Goal: Transaction & Acquisition: Purchase product/service

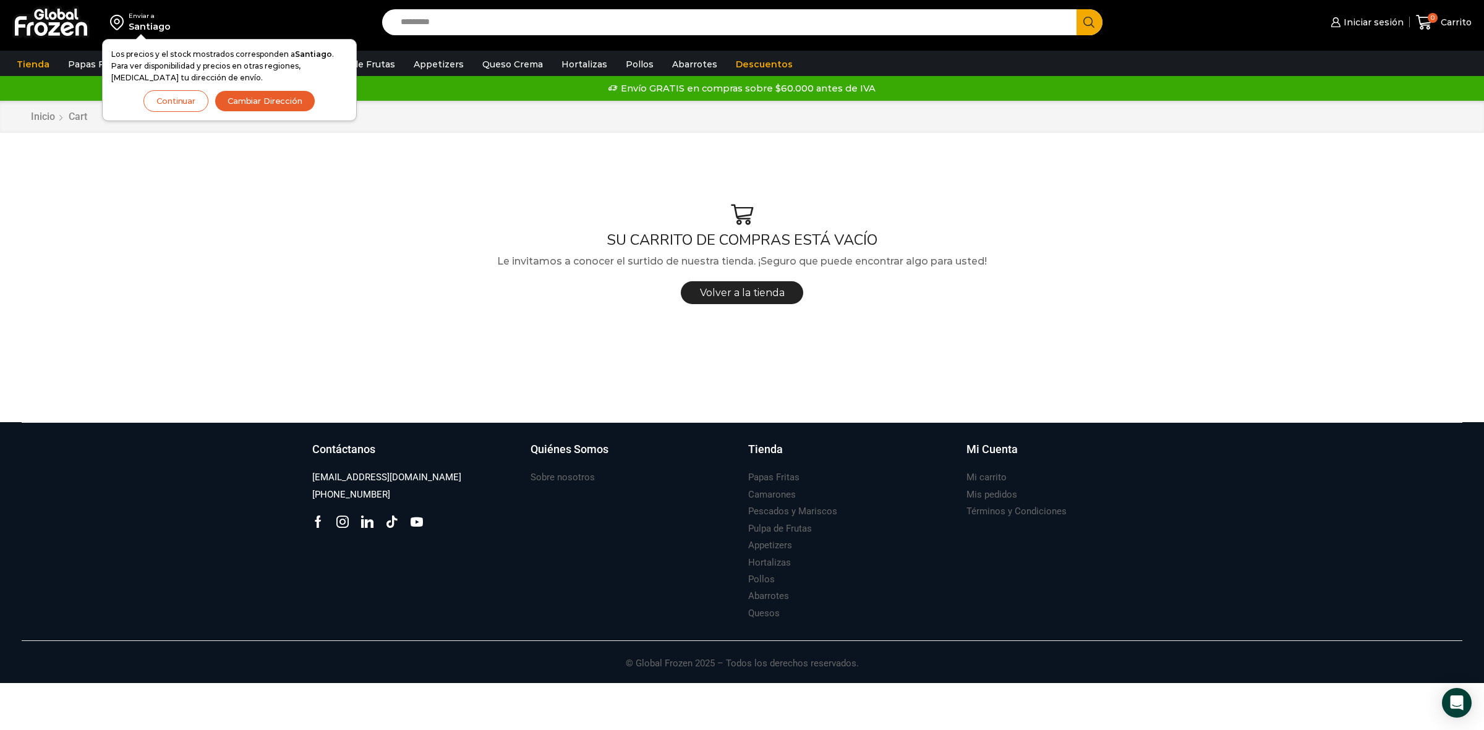
click at [178, 97] on button "Continuar" at bounding box center [175, 101] width 65 height 22
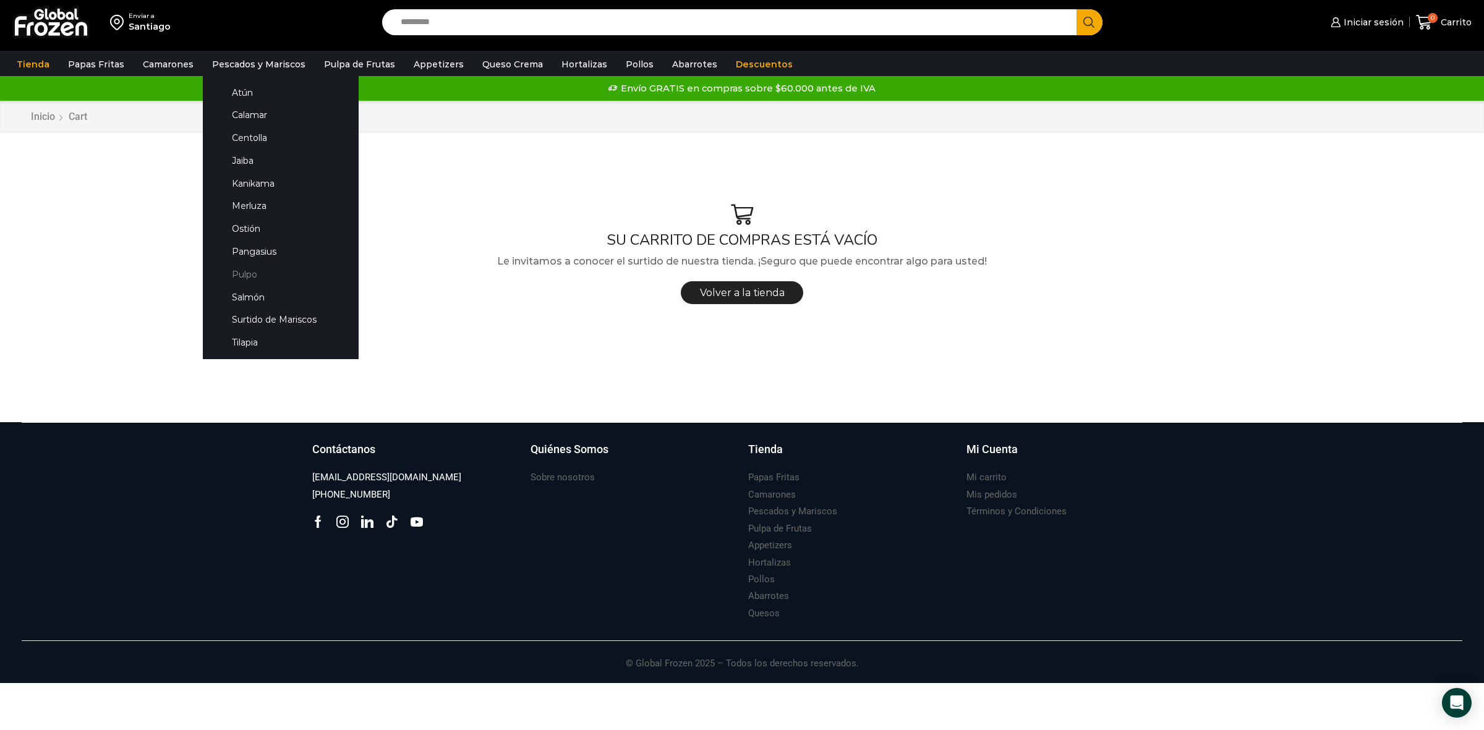
click at [236, 270] on link "Pulpo" at bounding box center [280, 274] width 131 height 23
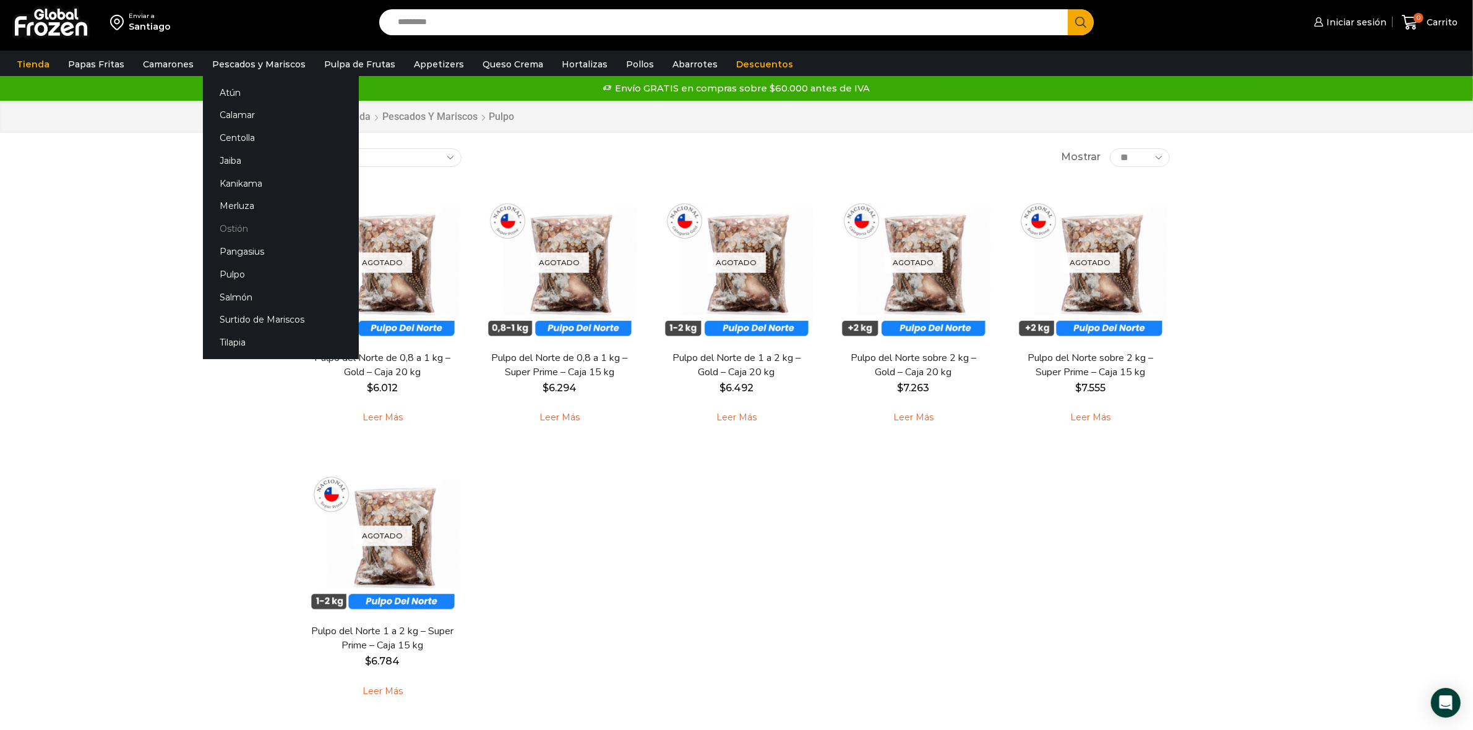
click at [238, 230] on link "Ostión" at bounding box center [281, 229] width 156 height 23
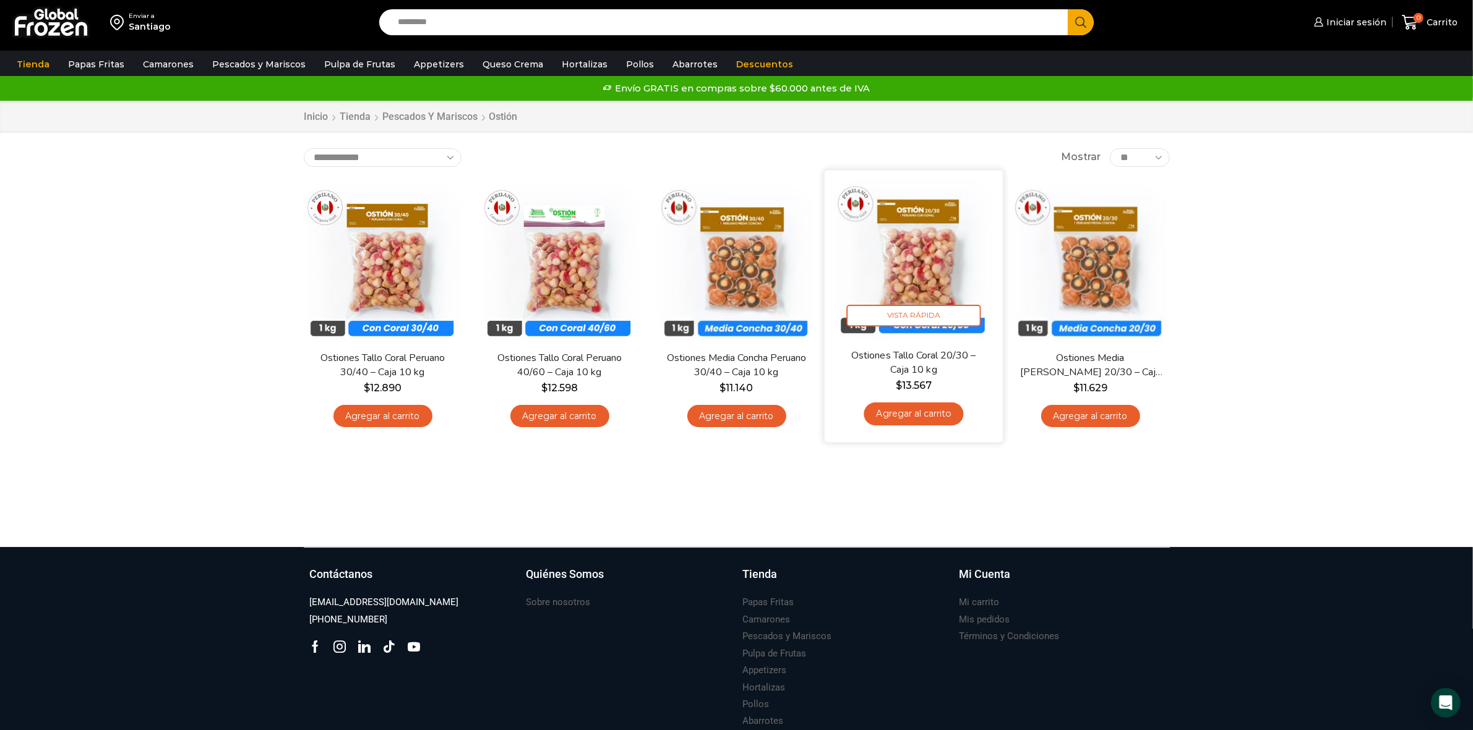
click at [919, 270] on img at bounding box center [914, 259] width 160 height 160
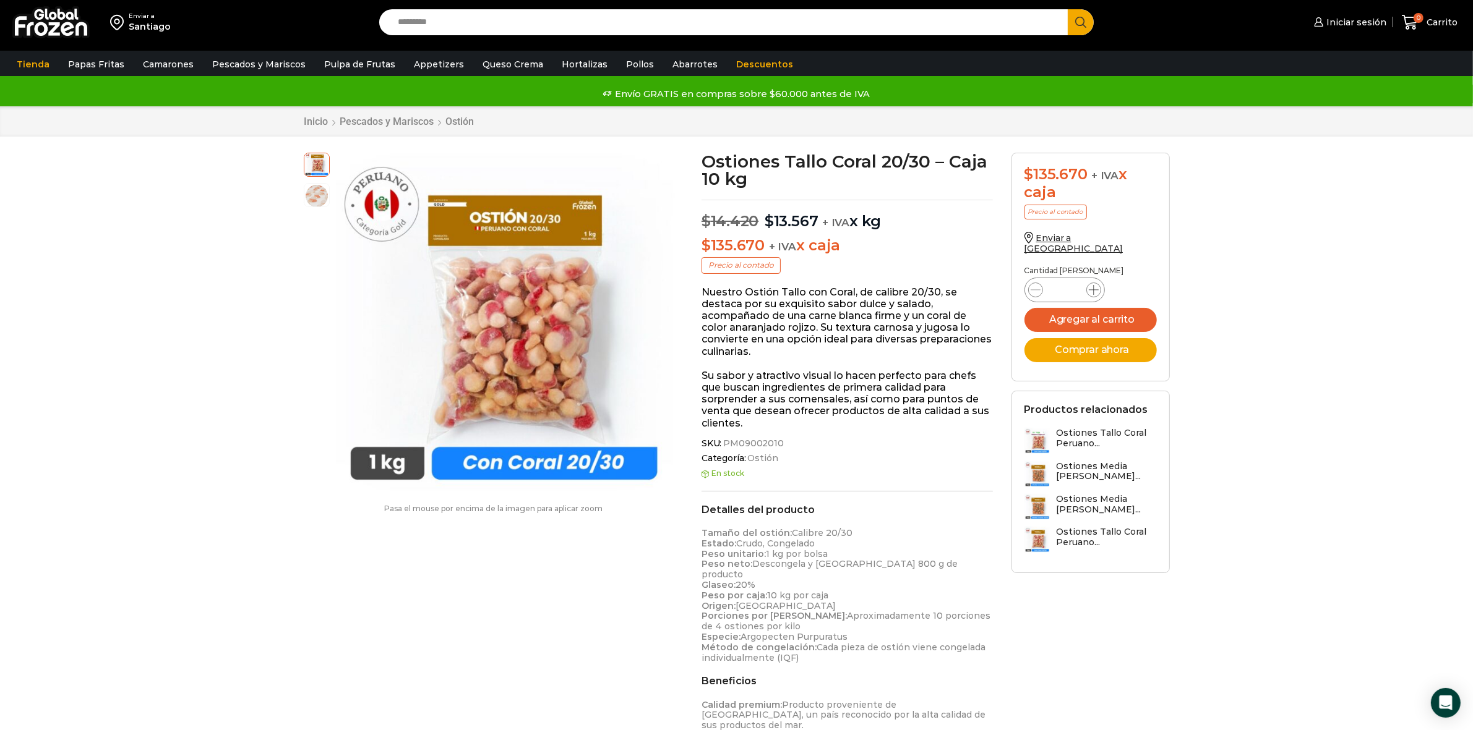
click at [1092, 285] on icon at bounding box center [1094, 290] width 10 height 10
click at [1094, 285] on icon at bounding box center [1094, 290] width 10 height 10
type input "*"
click at [1098, 314] on button "Agregar al carrito" at bounding box center [1090, 320] width 132 height 24
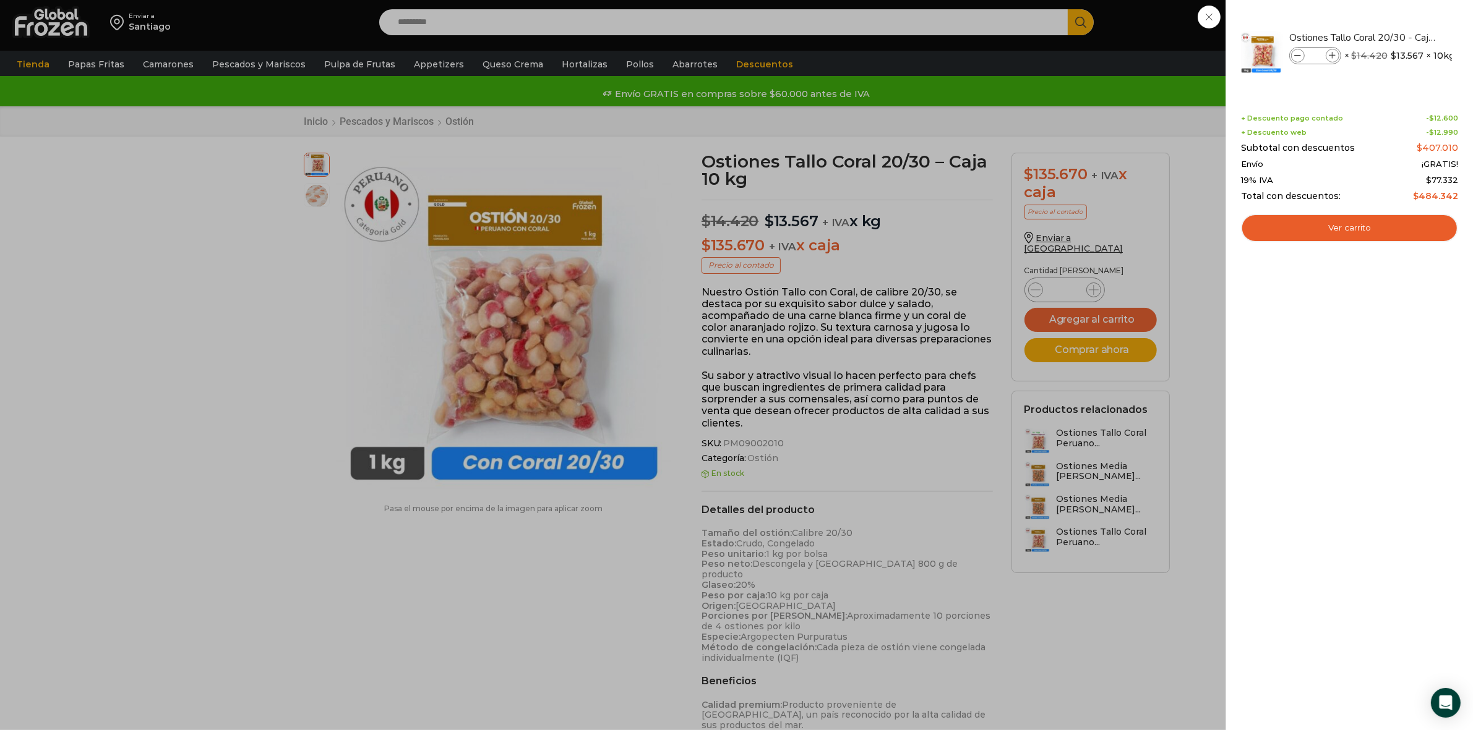
drag, startPoint x: 176, startPoint y: 107, endPoint x: 172, endPoint y: 101, distance: 7.6
click at [1398, 37] on div "3 Carrito 3 3 Shopping Cart *" at bounding box center [1429, 22] width 62 height 29
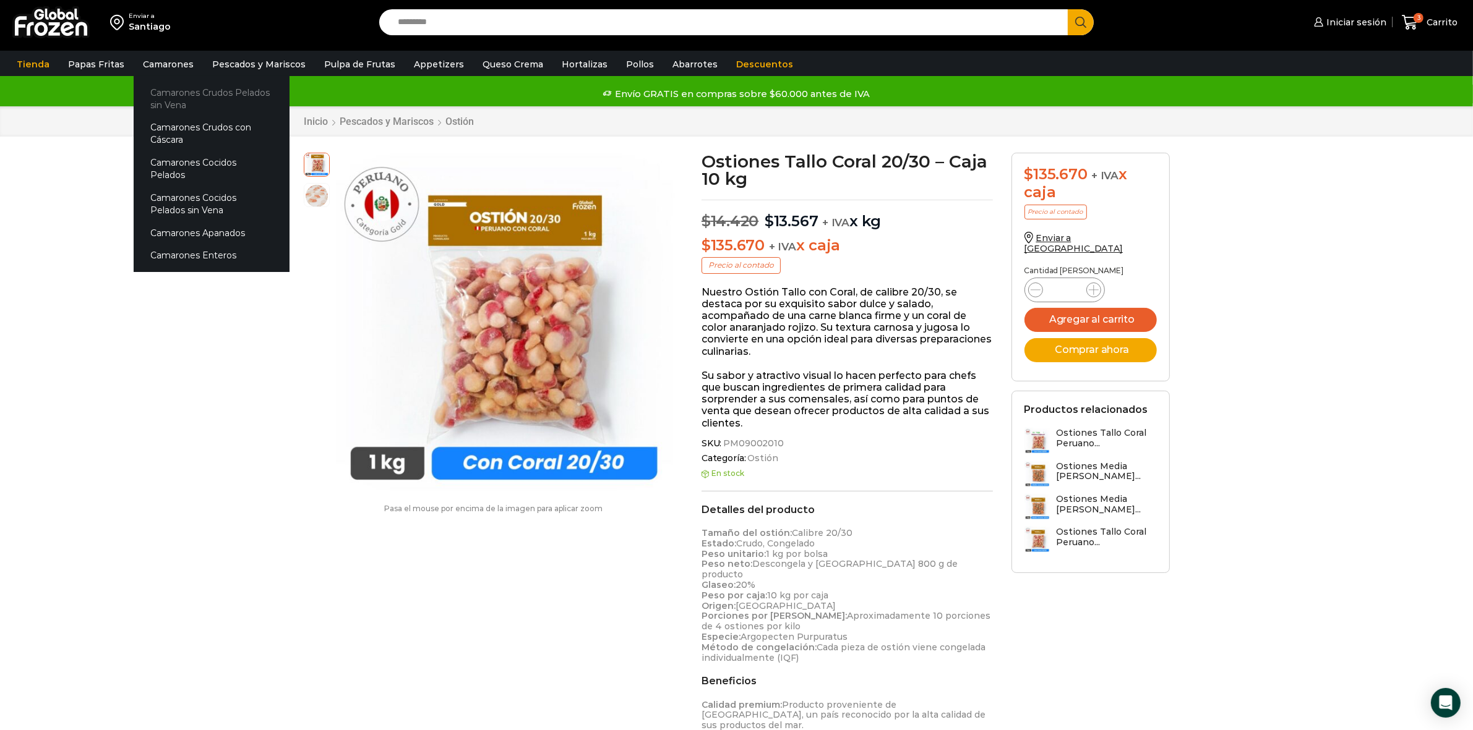
click at [171, 98] on link "Camarones Crudos Pelados sin Vena" at bounding box center [212, 98] width 156 height 35
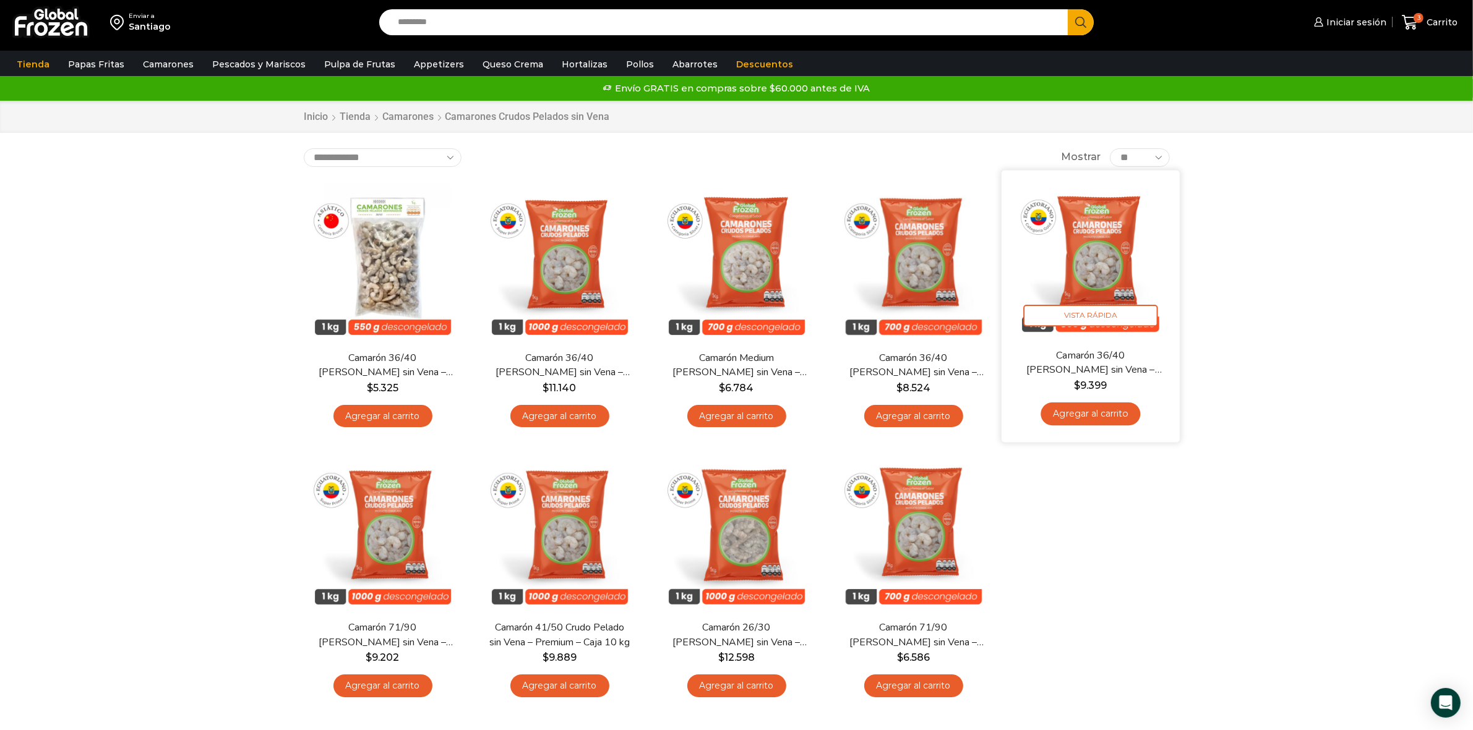
click at [1112, 413] on link "Agregar al carrito" at bounding box center [1090, 414] width 100 height 23
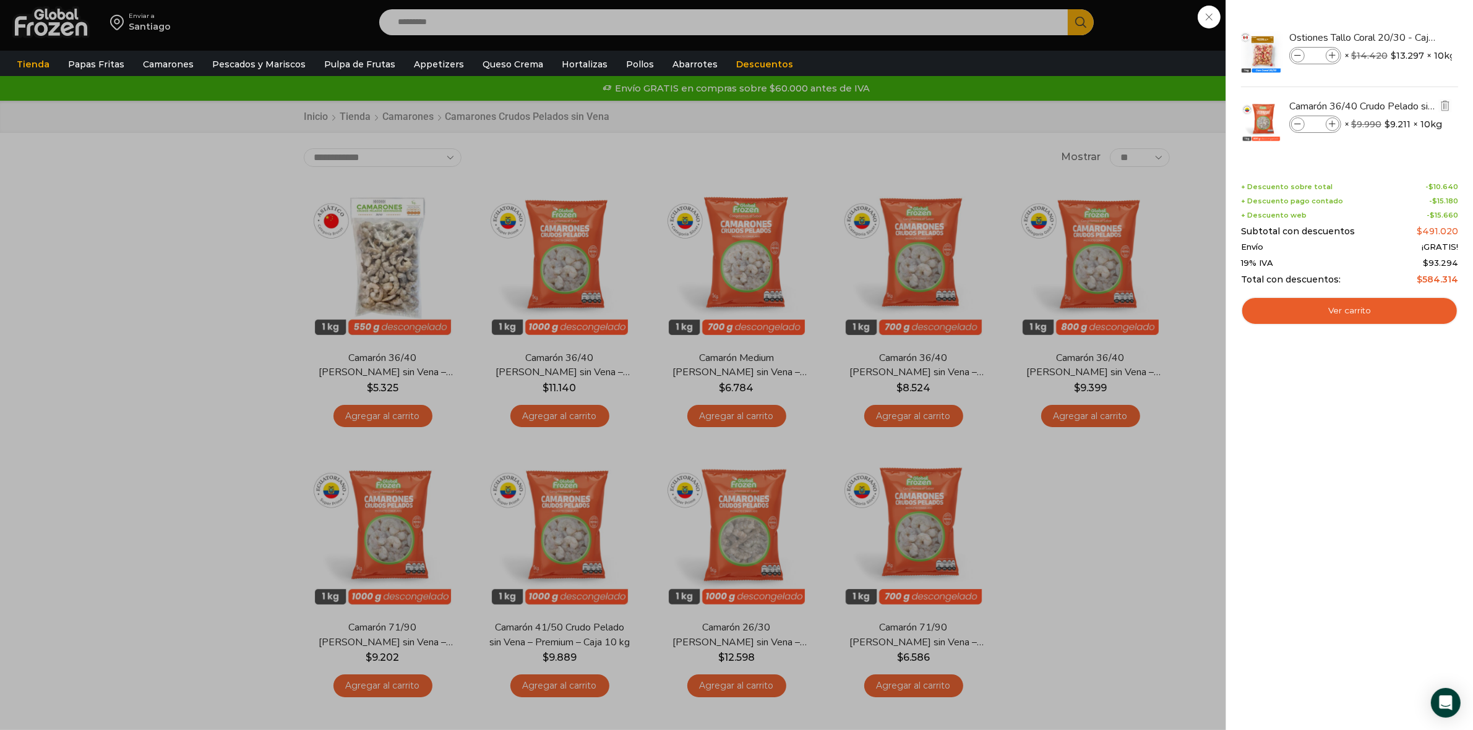
click at [1337, 121] on span at bounding box center [1332, 125] width 14 height 14
type input "*"
click at [105, 106] on link "Papas Especiales" at bounding box center [137, 115] width 156 height 23
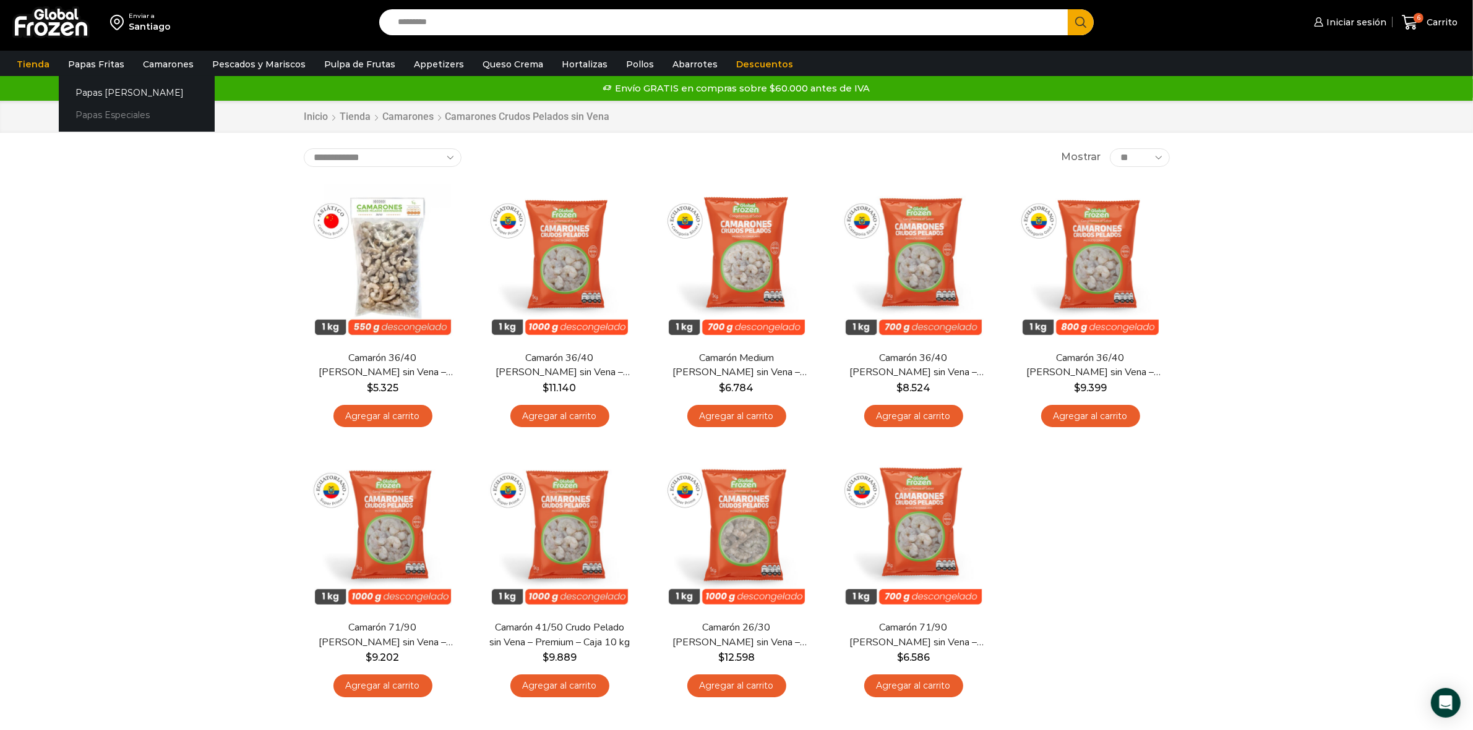
click at [88, 115] on link "Papas Especiales" at bounding box center [137, 115] width 156 height 23
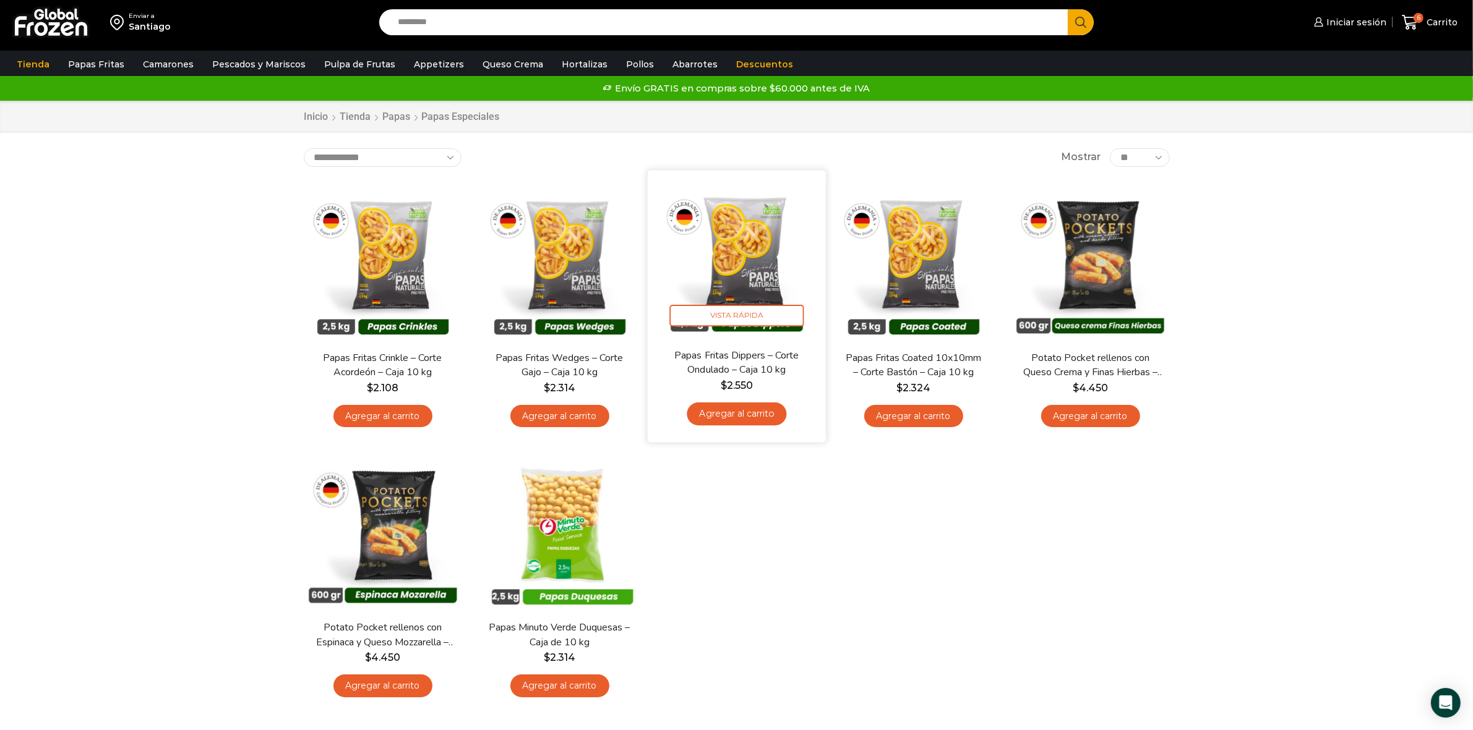
click at [753, 413] on link "Agregar al carrito" at bounding box center [737, 414] width 100 height 23
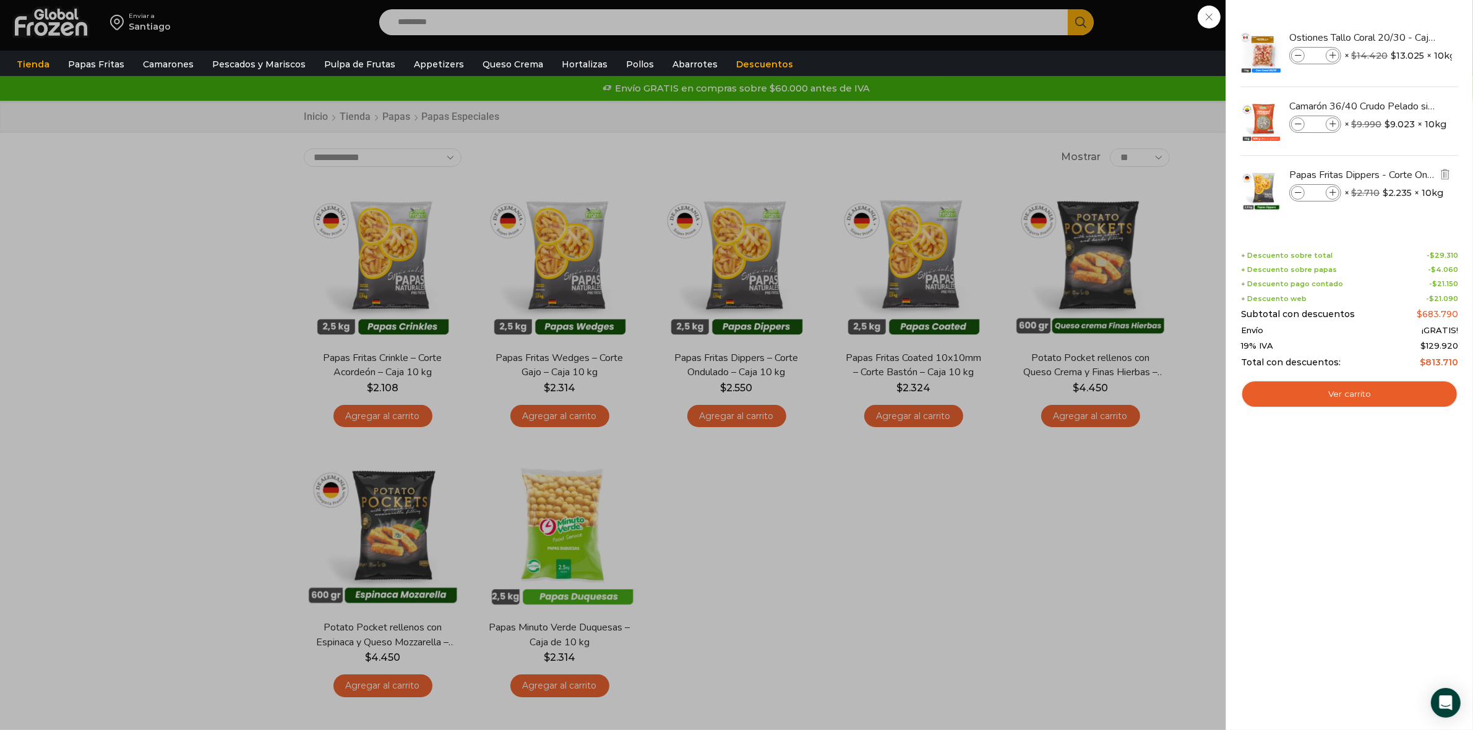
click at [1330, 194] on icon at bounding box center [1332, 193] width 7 height 7
click at [1331, 194] on icon at bounding box center [1332, 193] width 7 height 7
type input "*"
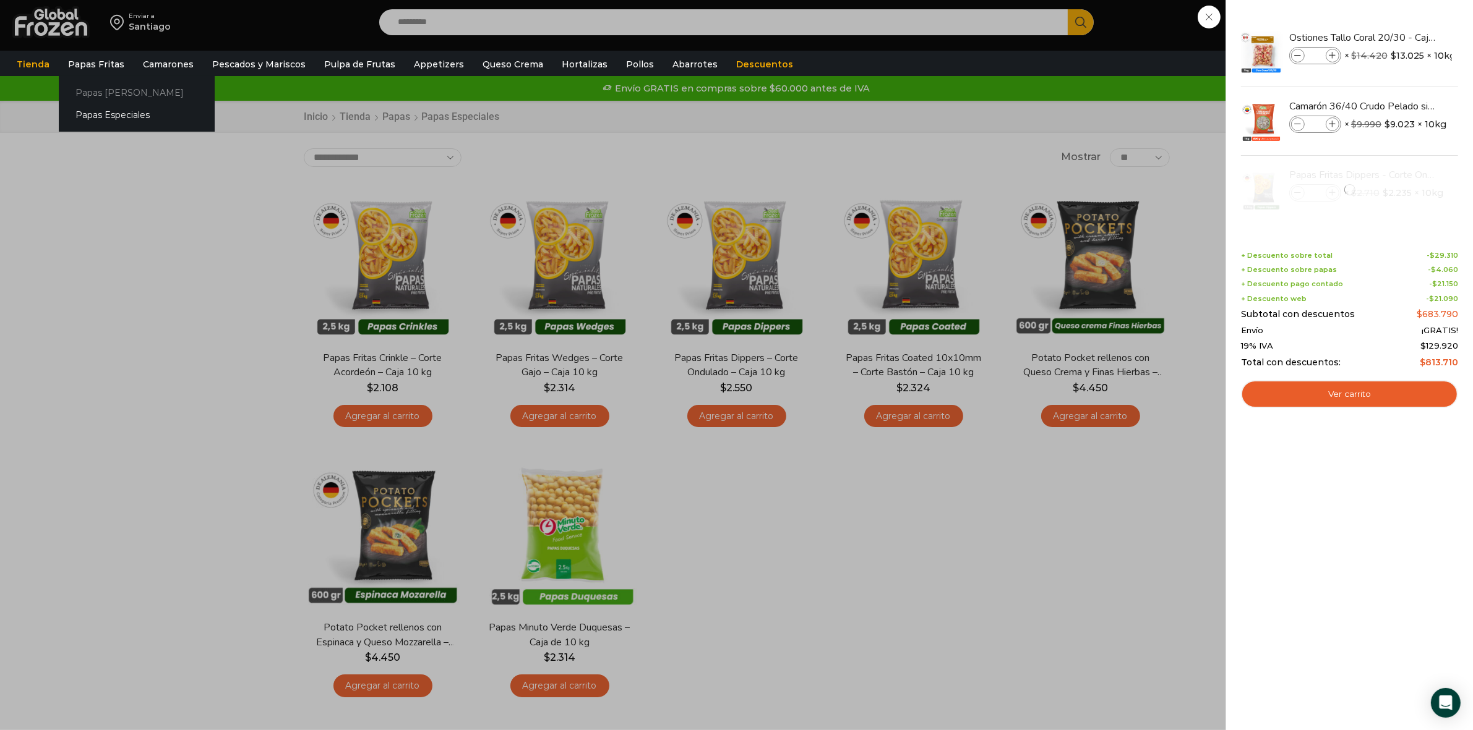
click at [116, 96] on link "Papas [PERSON_NAME]" at bounding box center [137, 92] width 156 height 23
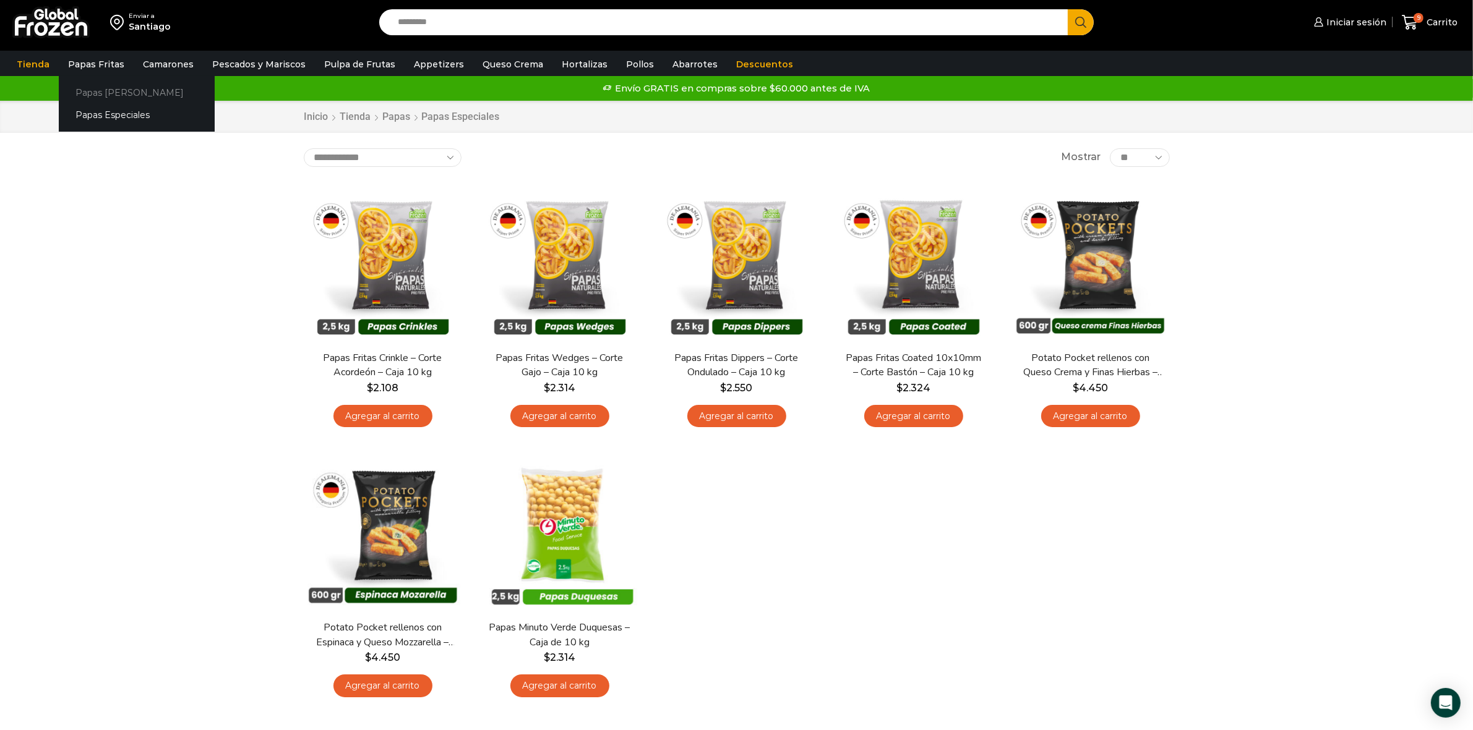
click at [82, 95] on link "Papas [PERSON_NAME]" at bounding box center [137, 92] width 156 height 23
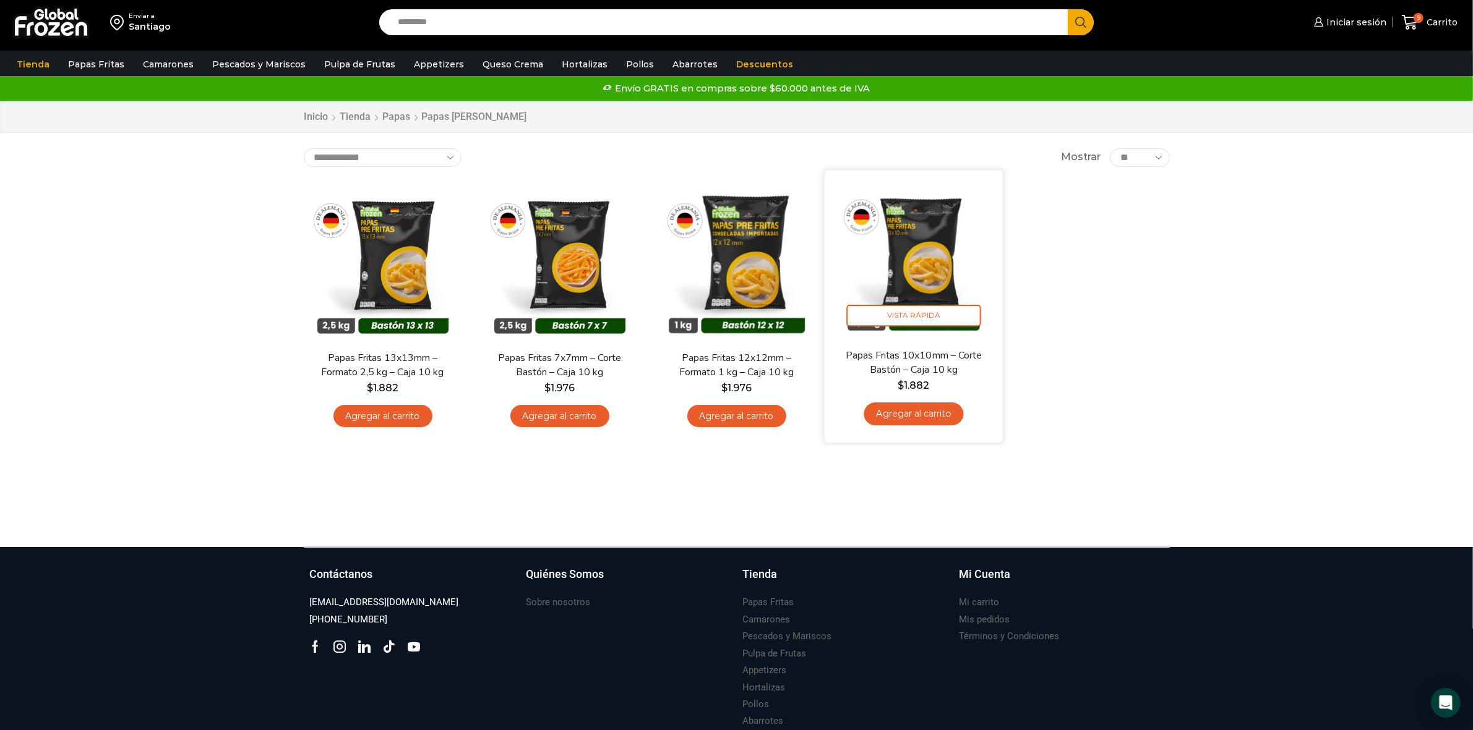
click at [943, 259] on img at bounding box center [914, 259] width 160 height 160
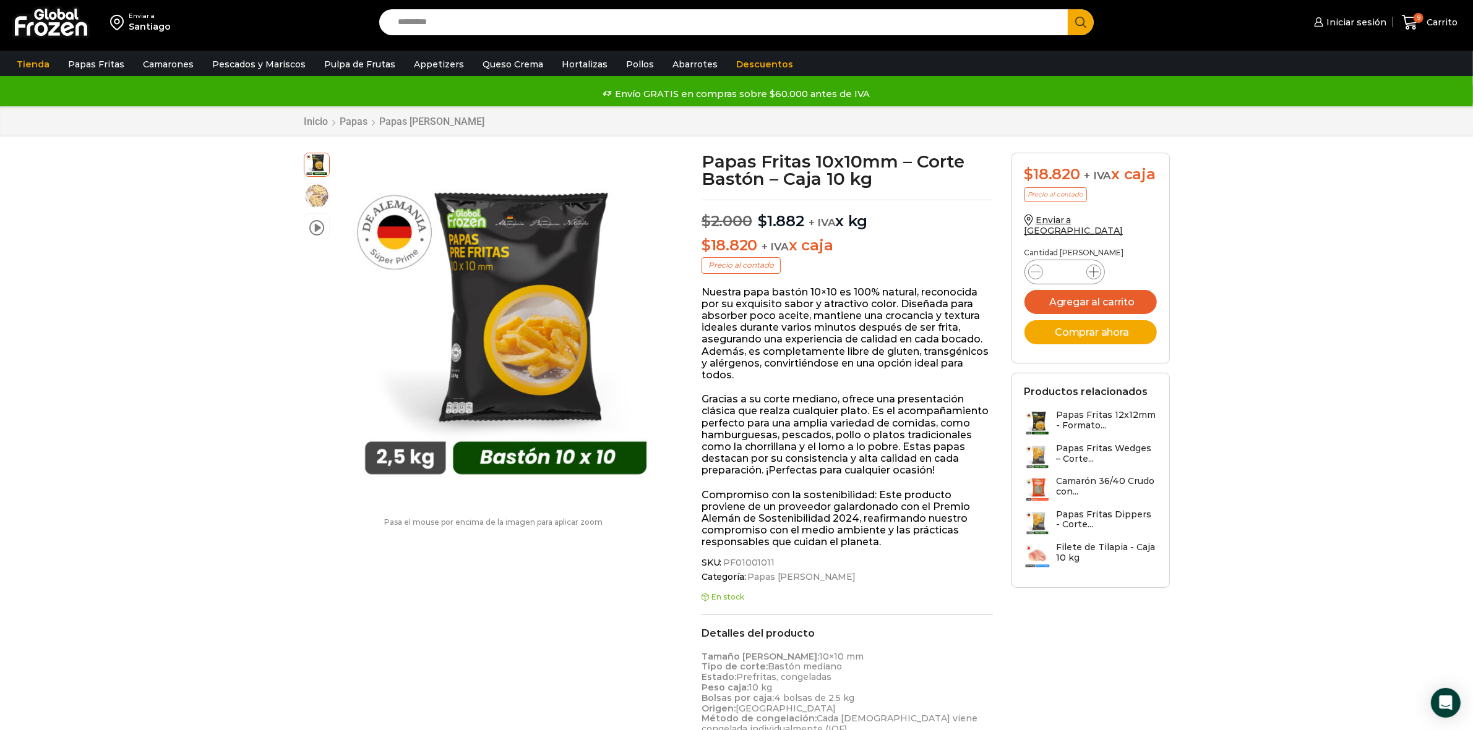
click at [1094, 277] on icon at bounding box center [1094, 272] width 10 height 10
type input "*"
click at [1087, 310] on button "Agregar al carrito" at bounding box center [1090, 302] width 132 height 24
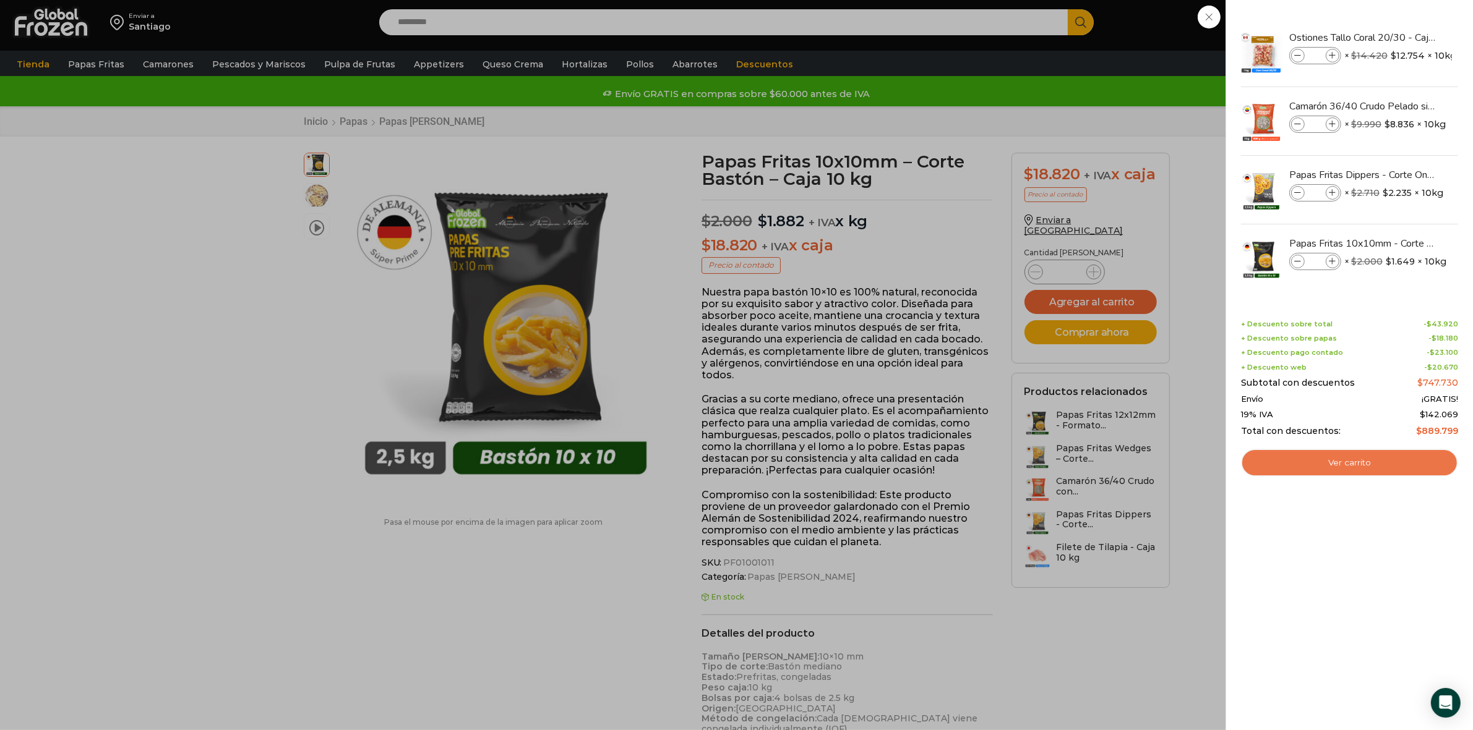
click at [1358, 463] on link "Ver carrito" at bounding box center [1349, 463] width 217 height 28
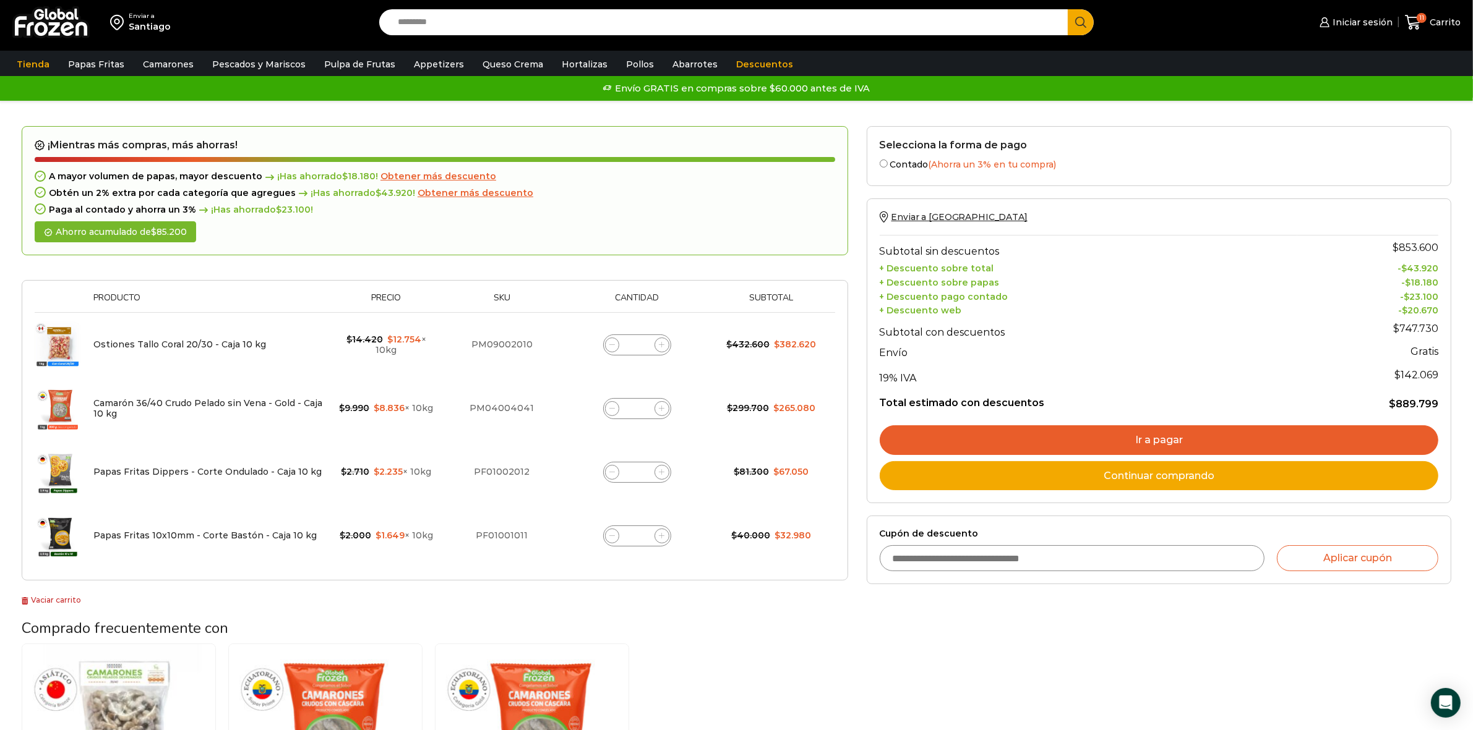
click at [1262, 439] on link "Ir a pagar" at bounding box center [1159, 441] width 559 height 30
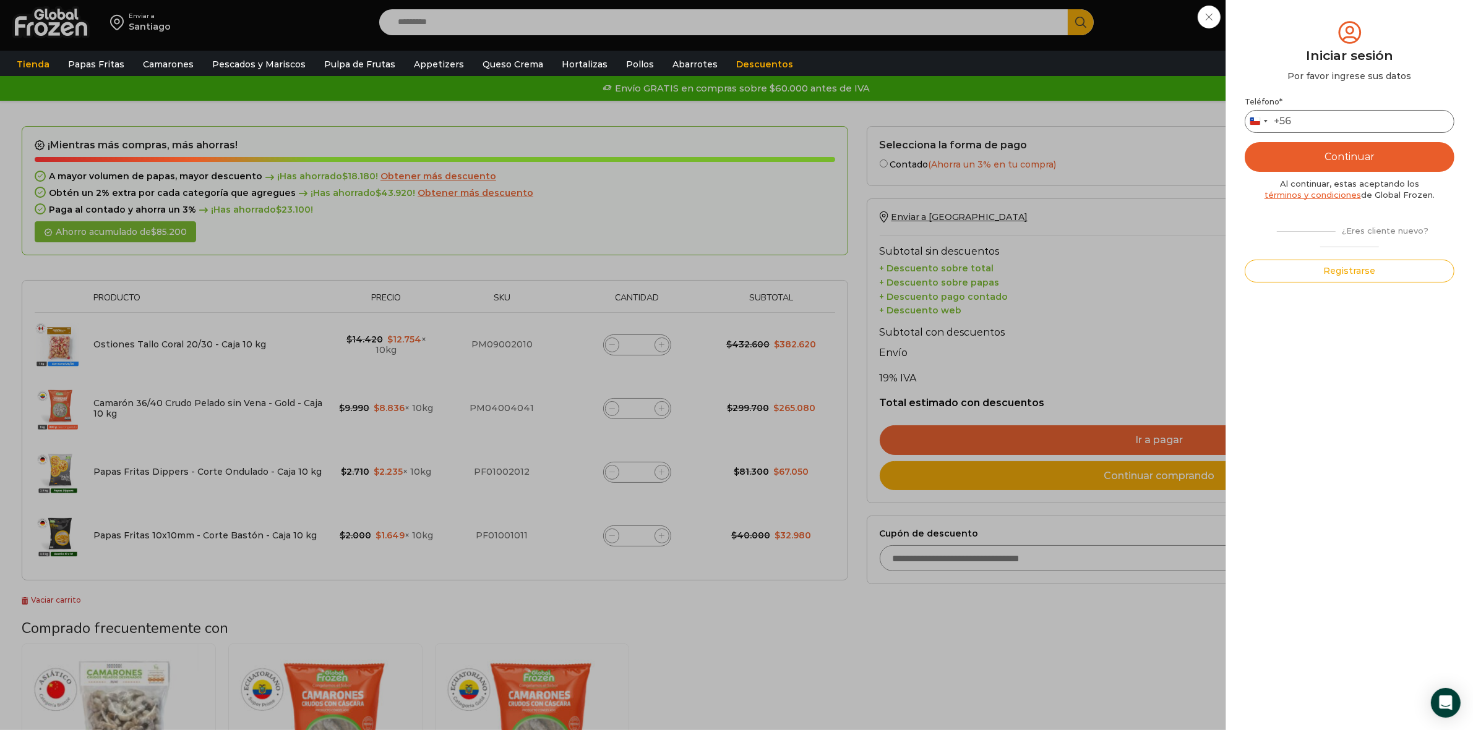
click at [1329, 119] on input "Teléfono *" at bounding box center [1349, 121] width 210 height 23
type input "*********"
click at [1339, 160] on button "Continuar" at bounding box center [1349, 157] width 210 height 30
click at [1261, 126] on input "text" at bounding box center [1262, 120] width 30 height 23
type input "*"
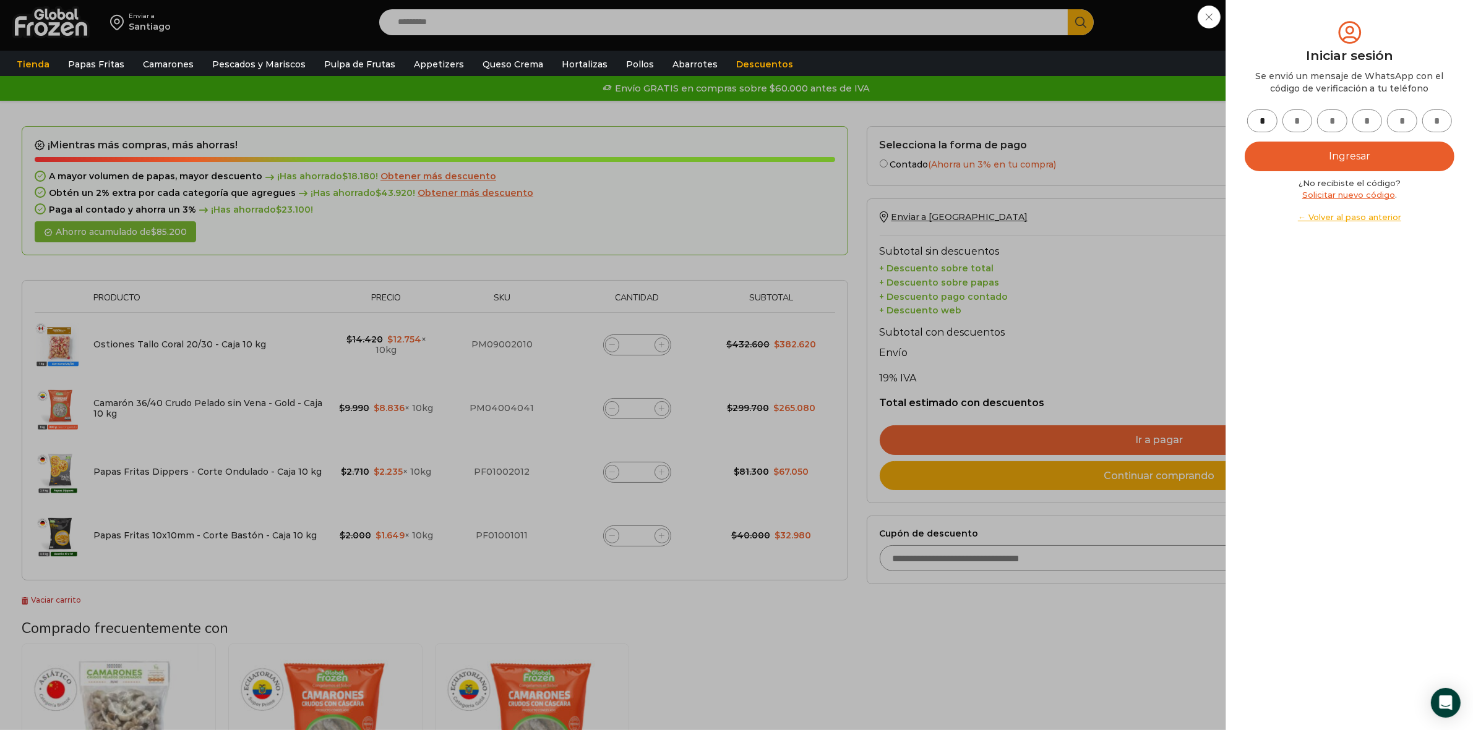
type input "*"
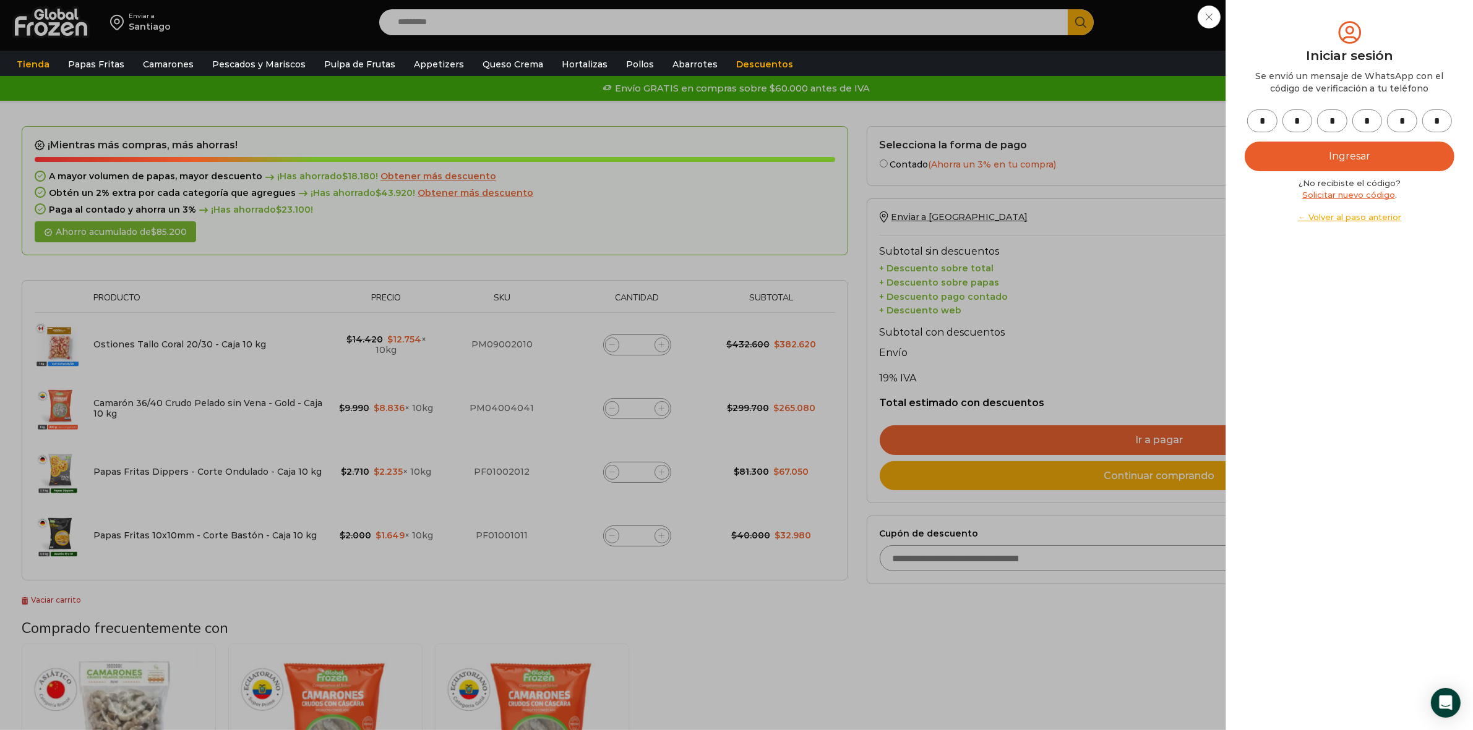
click at [1285, 156] on button "Ingresar" at bounding box center [1349, 157] width 210 height 30
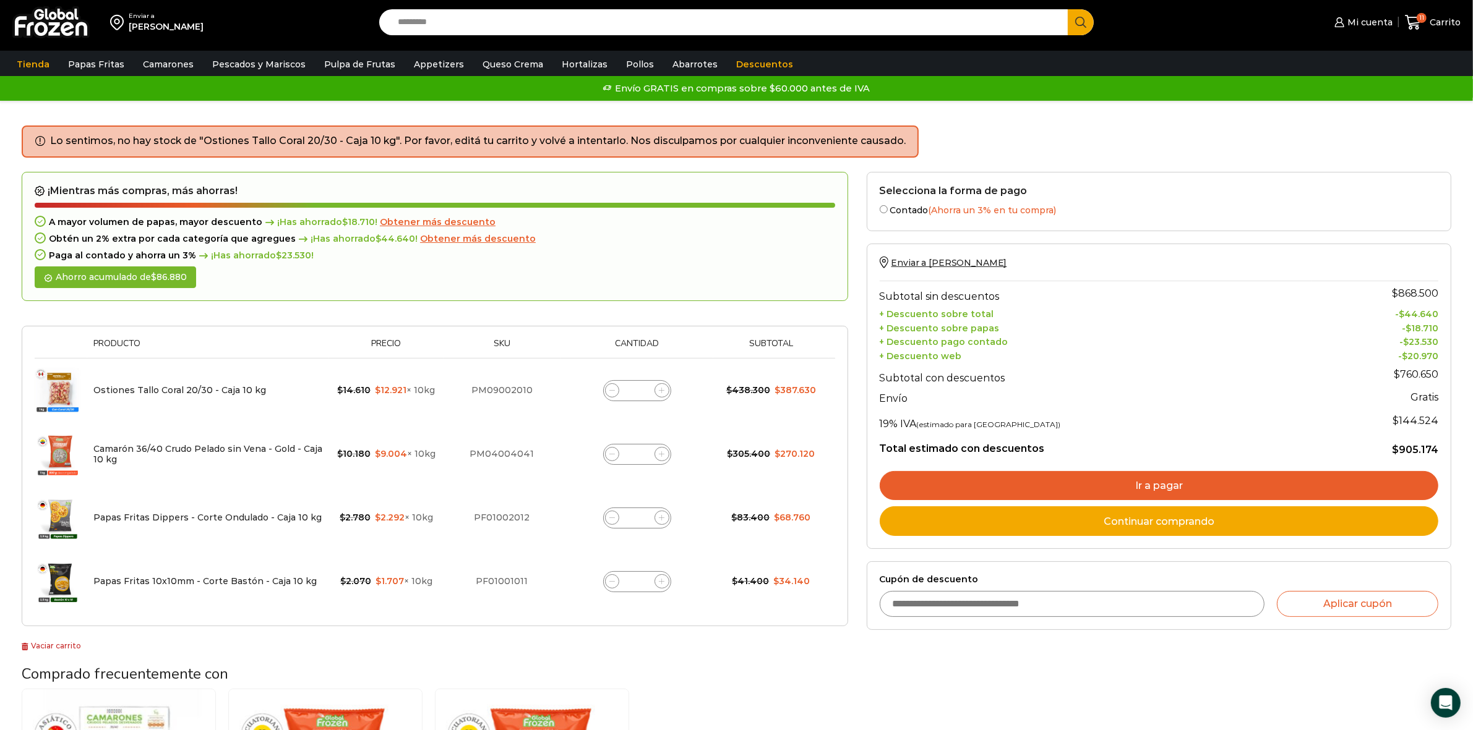
click at [614, 388] on icon at bounding box center [612, 391] width 6 height 6
click at [609, 391] on icon at bounding box center [612, 391] width 6 height 6
type input "*"
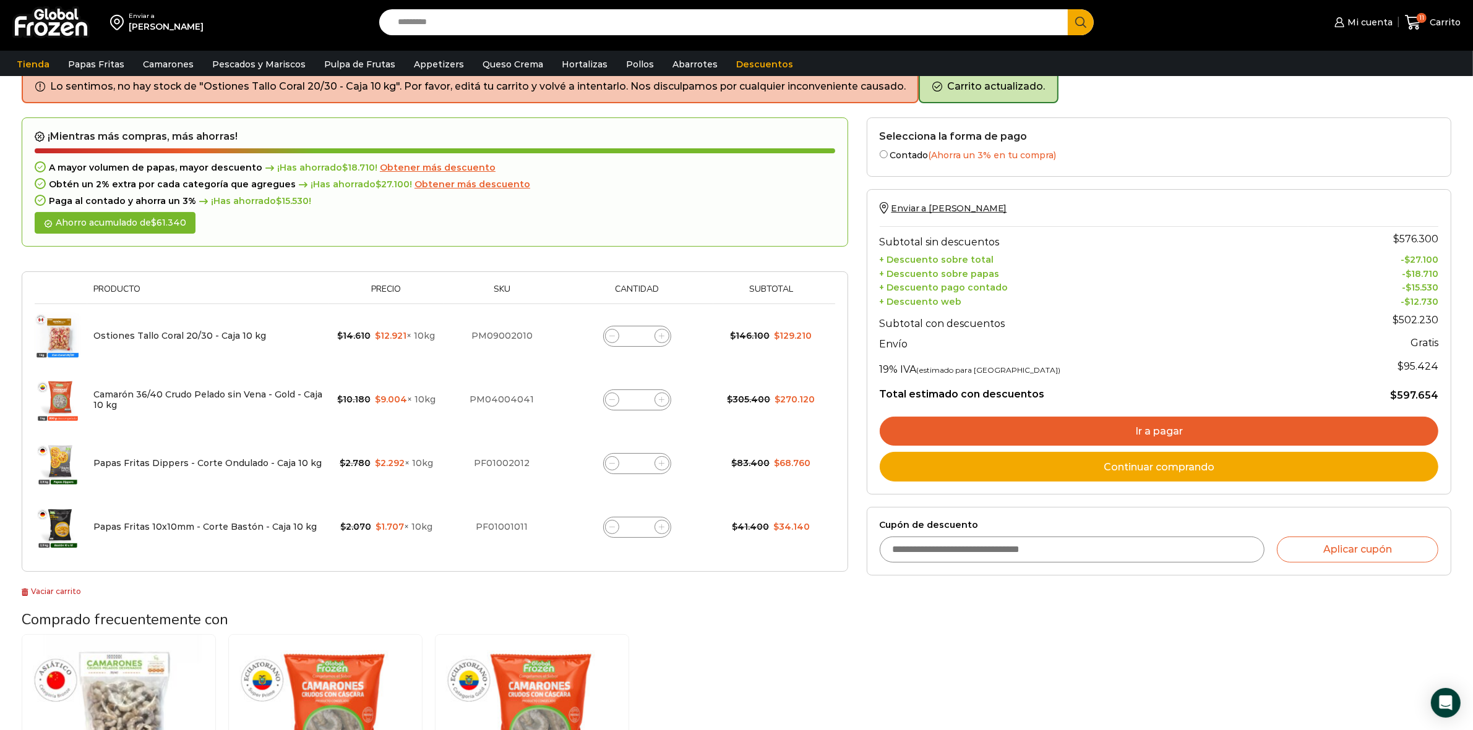
scroll to position [63, 0]
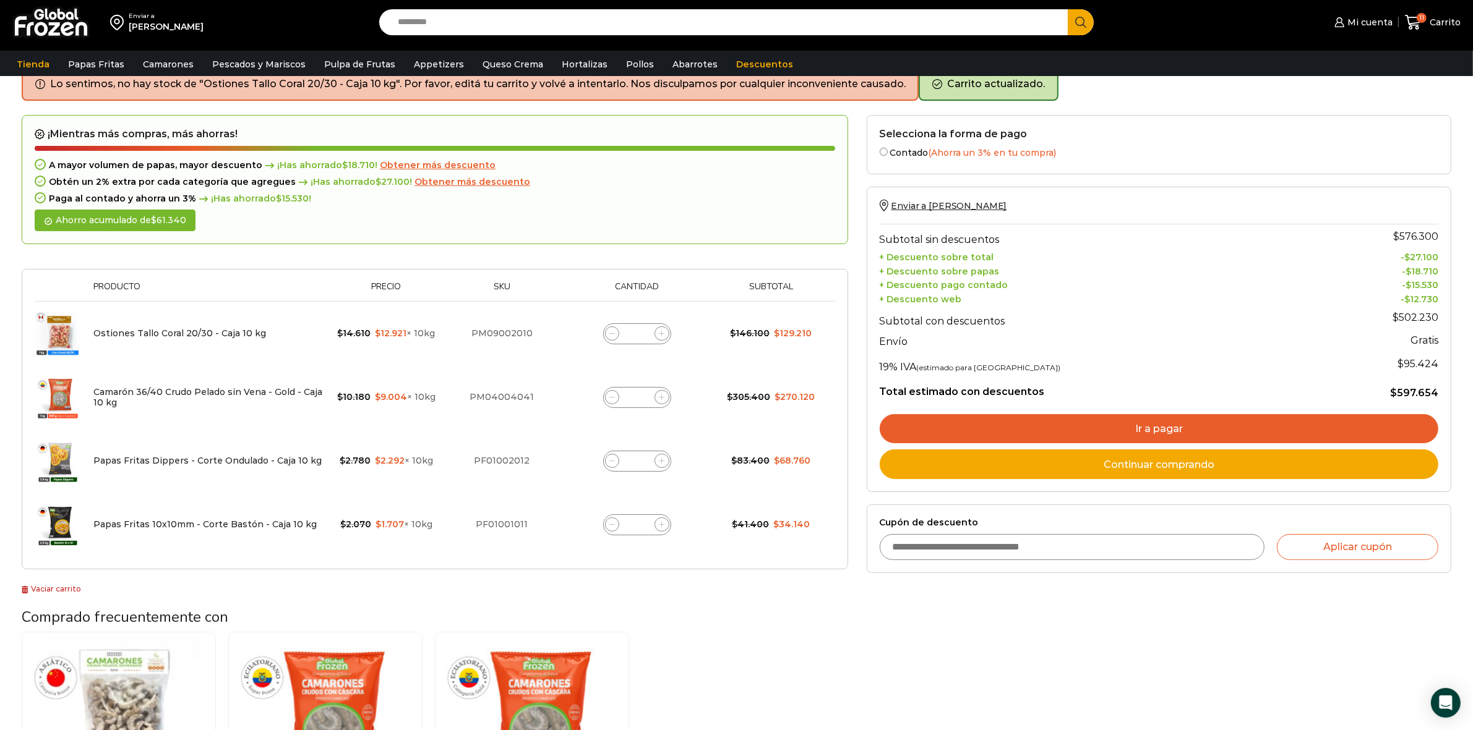
click at [609, 332] on icon at bounding box center [612, 334] width 6 height 6
type input "*"
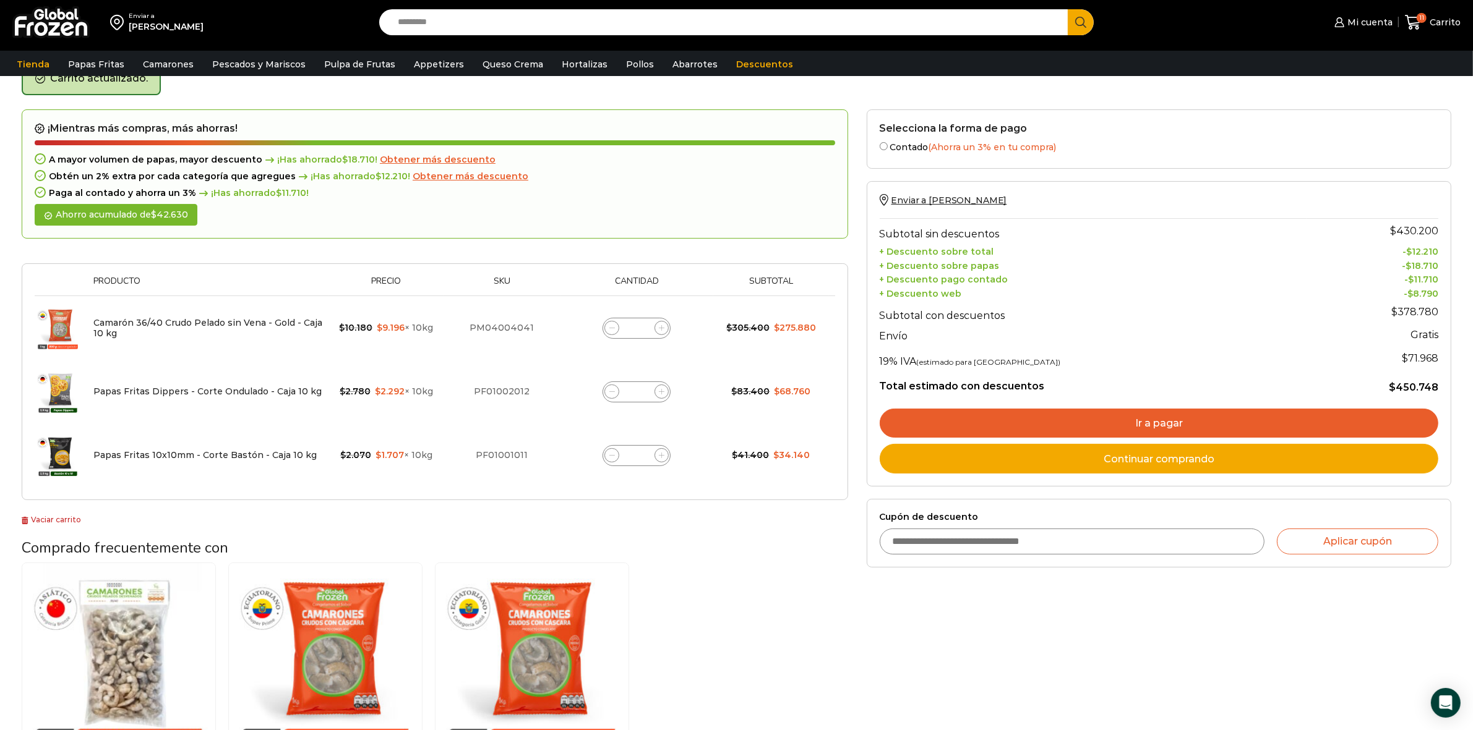
scroll to position [69, 0]
click at [1076, 465] on link "Continuar comprando" at bounding box center [1159, 458] width 559 height 30
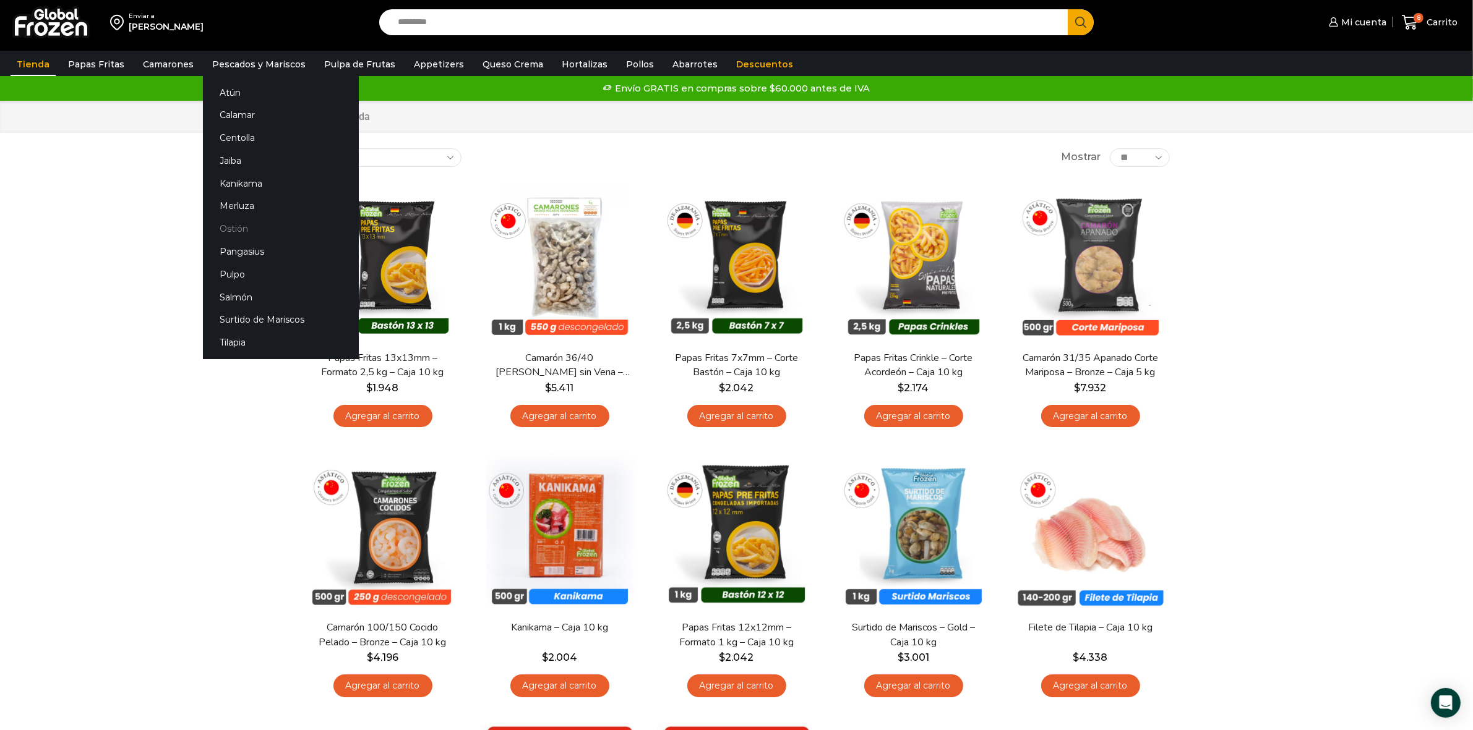
click at [226, 223] on link "Ostión" at bounding box center [281, 229] width 156 height 23
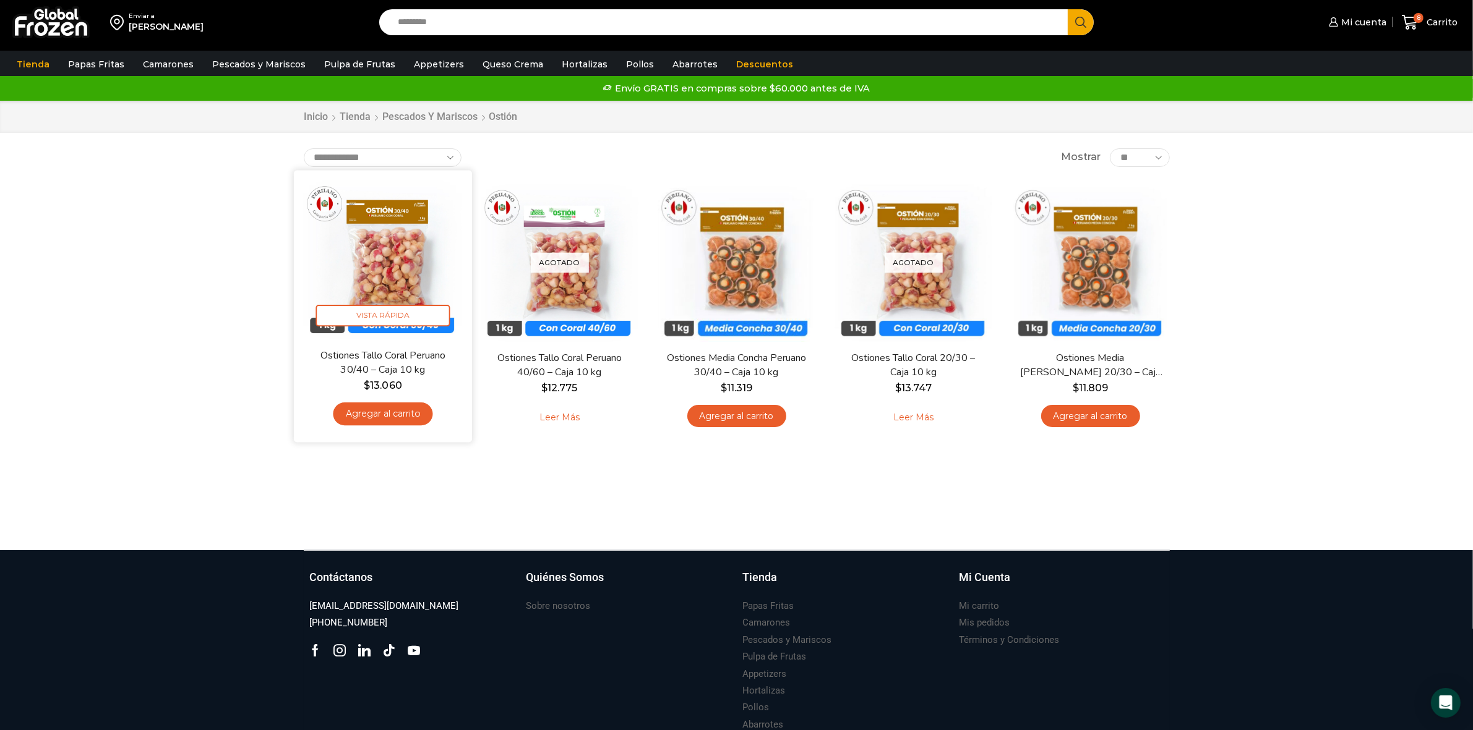
click at [399, 416] on link "Agregar al carrito" at bounding box center [383, 414] width 100 height 23
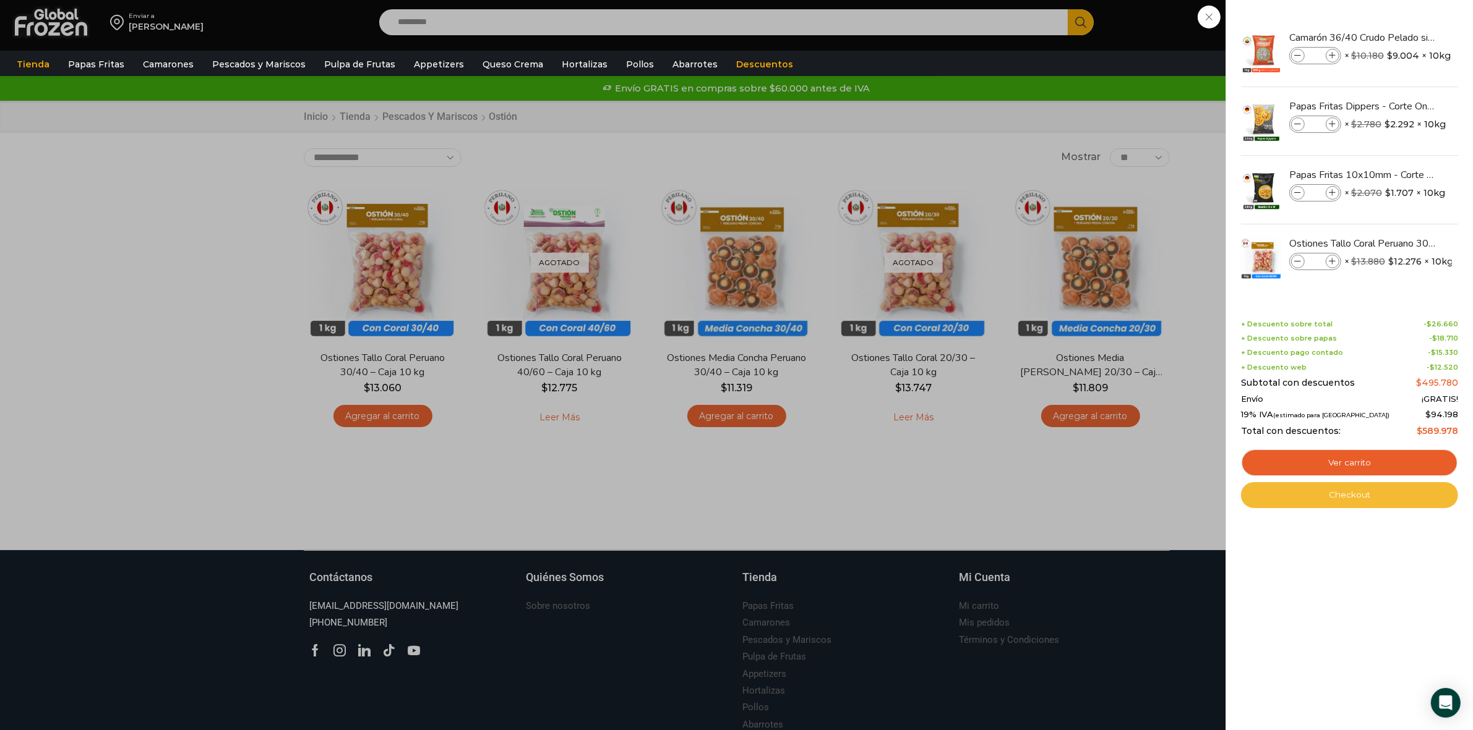
click at [1335, 497] on link "Checkout" at bounding box center [1349, 495] width 217 height 26
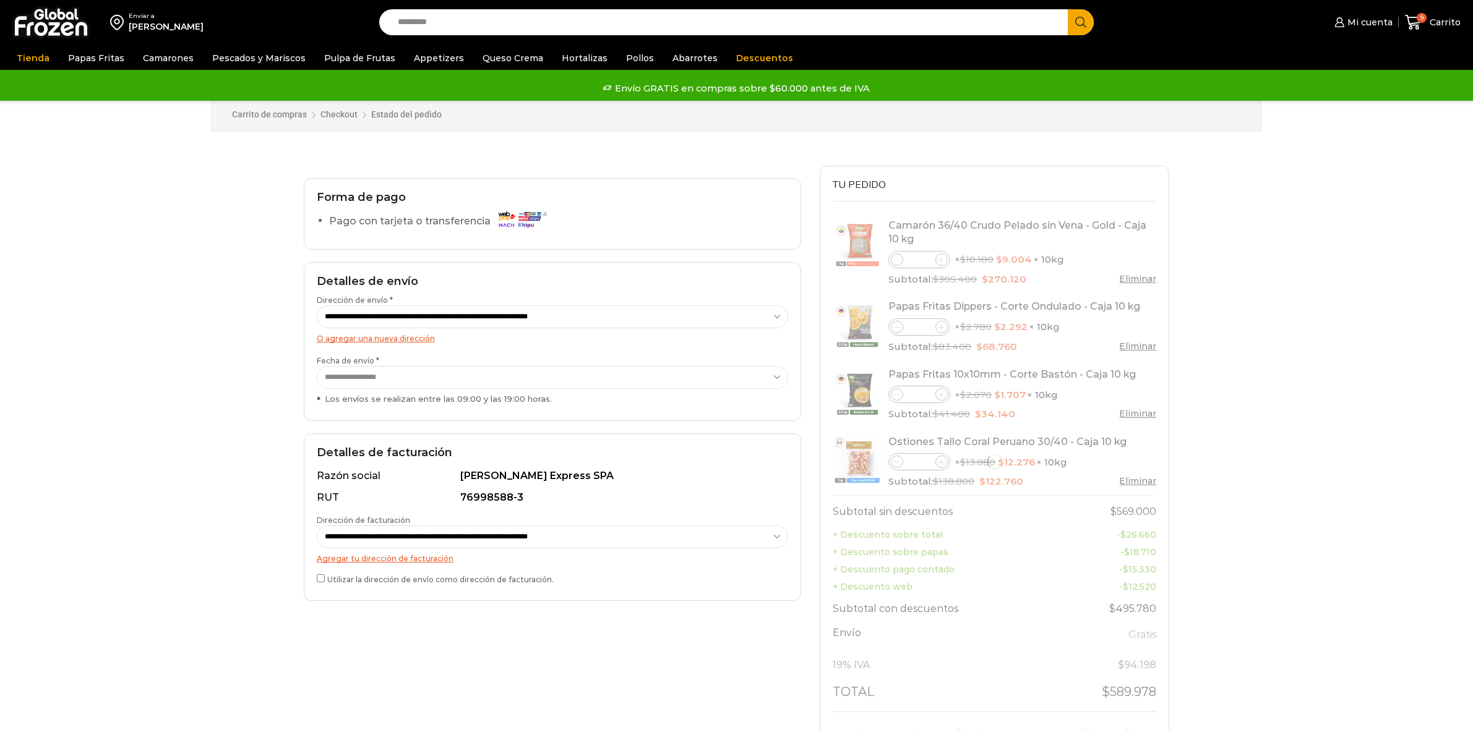
select select "*"
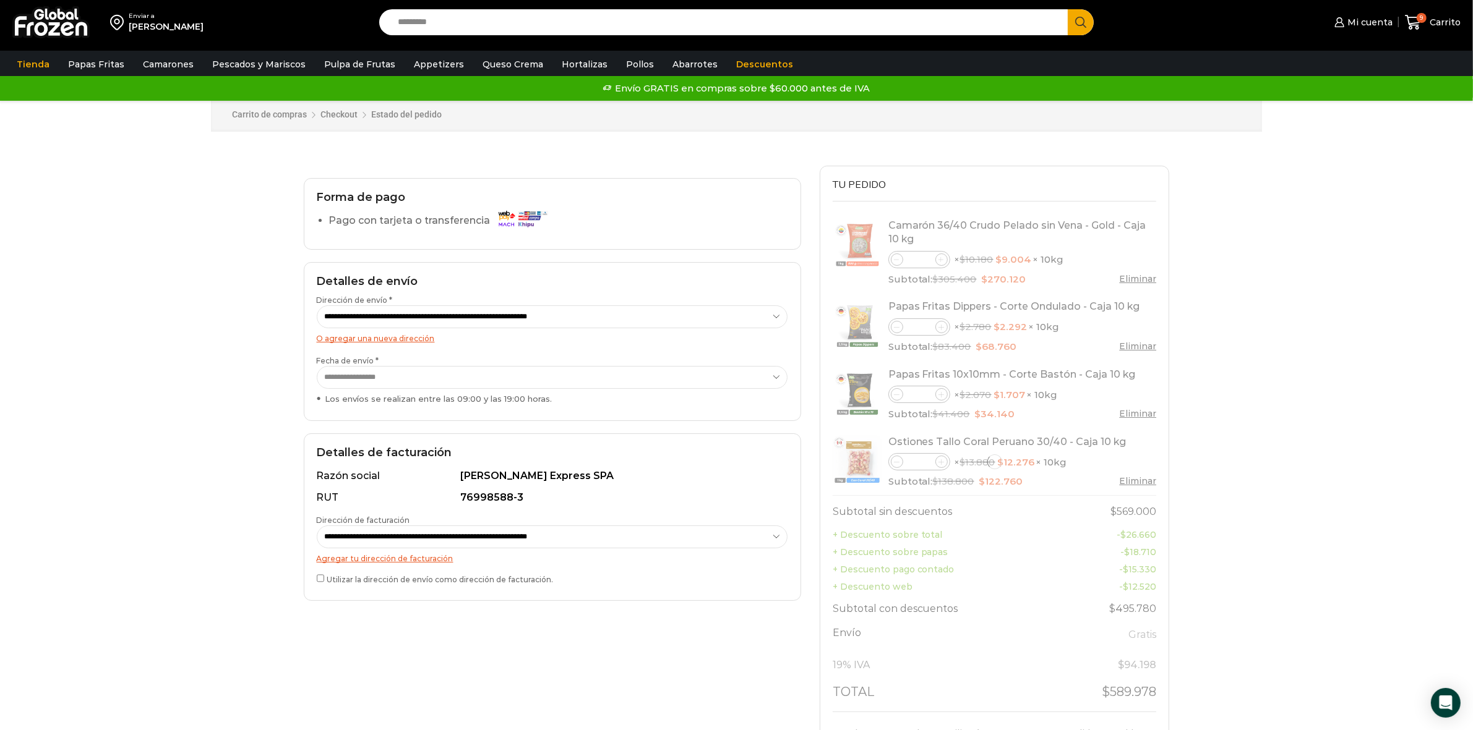
click at [385, 541] on select "**********" at bounding box center [552, 537] width 471 height 23
select select "*"
click at [317, 526] on select "**********" at bounding box center [552, 537] width 471 height 23
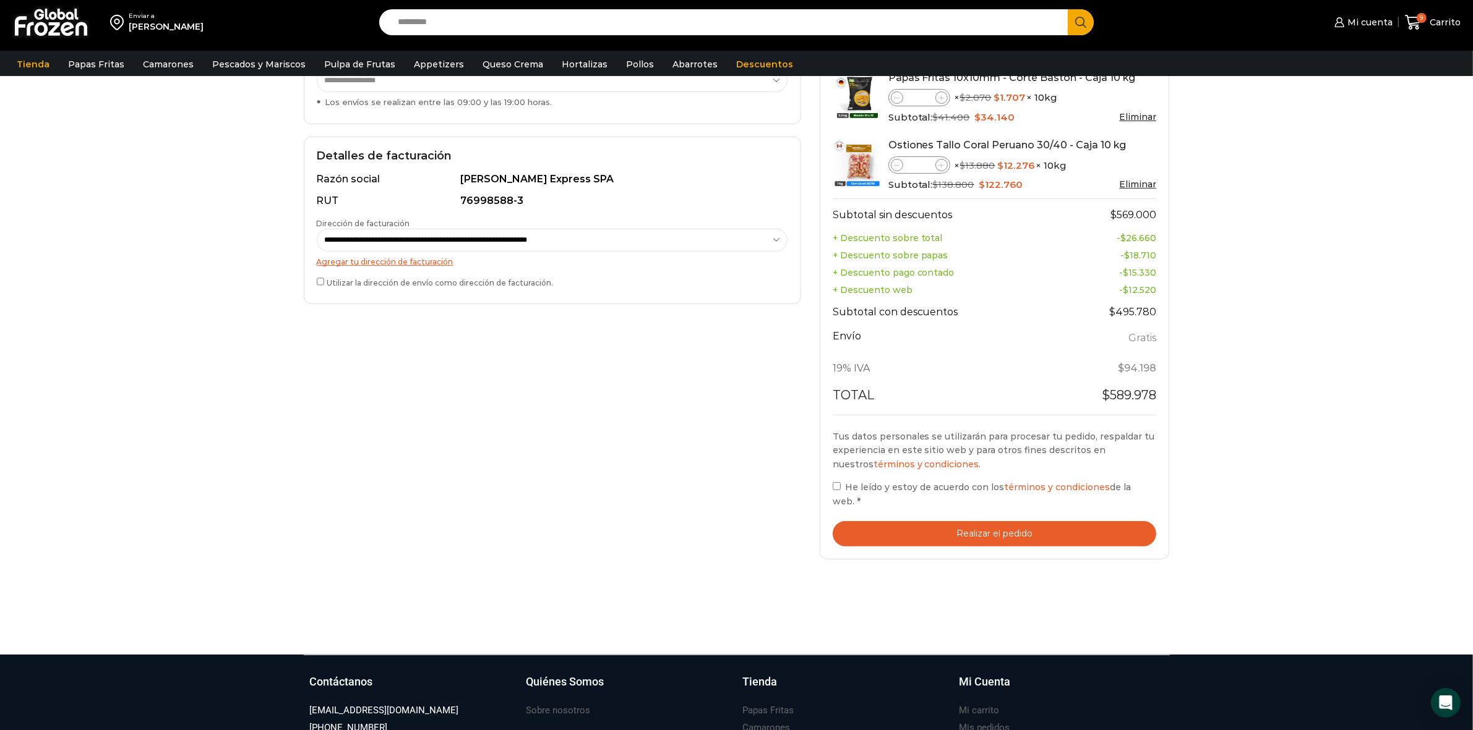
scroll to position [309, 0]
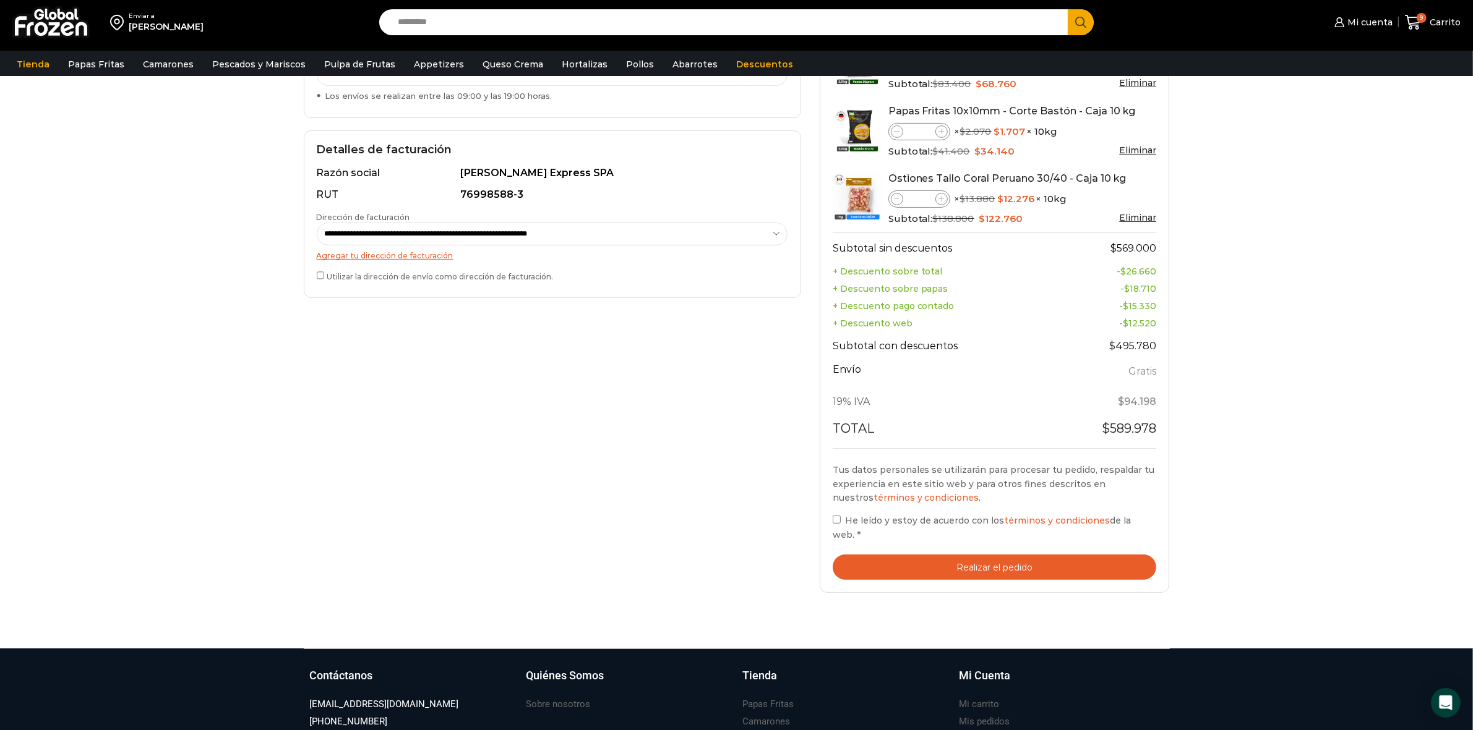
click at [878, 565] on button "Realizar el pedido" at bounding box center [995, 567] width 324 height 25
